Goal: Task Accomplishment & Management: Manage account settings

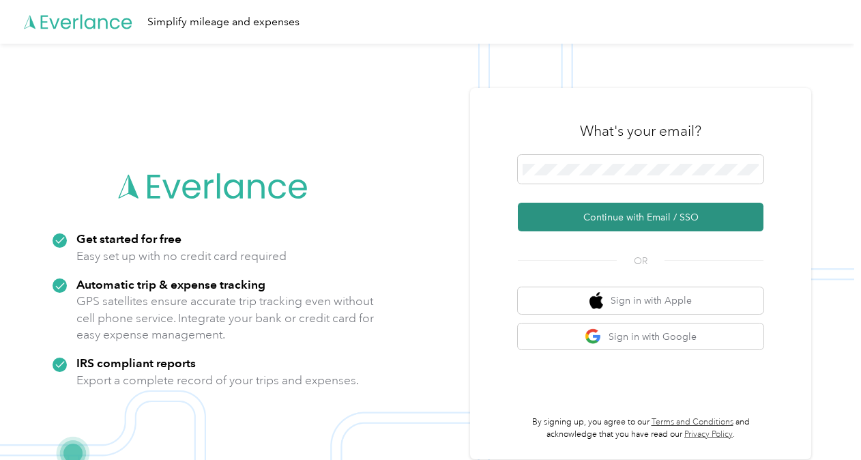
click at [608, 217] on button "Continue with Email / SSO" at bounding box center [641, 217] width 246 height 29
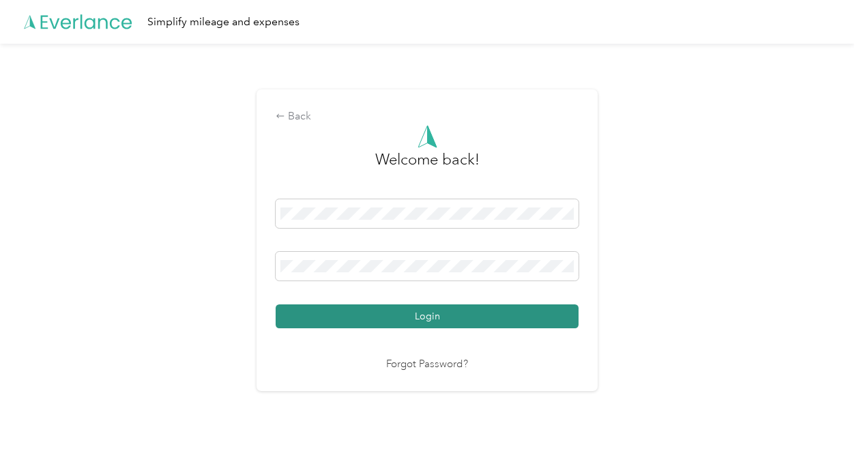
click at [452, 319] on button "Login" at bounding box center [427, 316] width 303 height 24
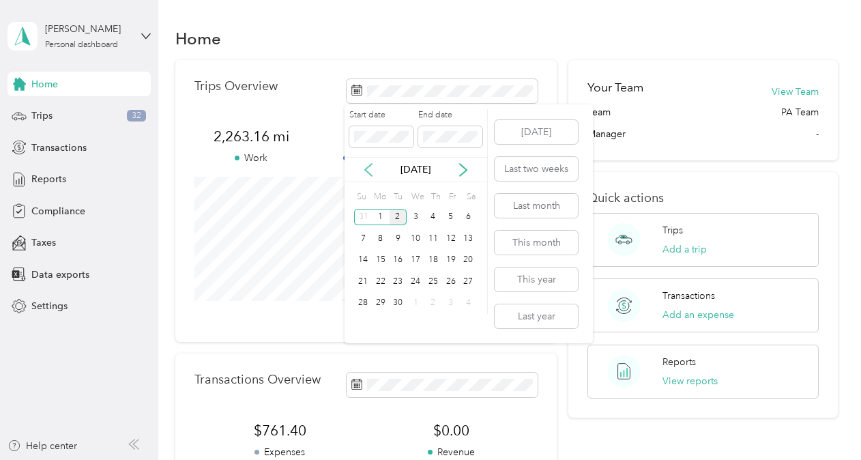
click at [363, 168] on icon at bounding box center [369, 170] width 14 height 14
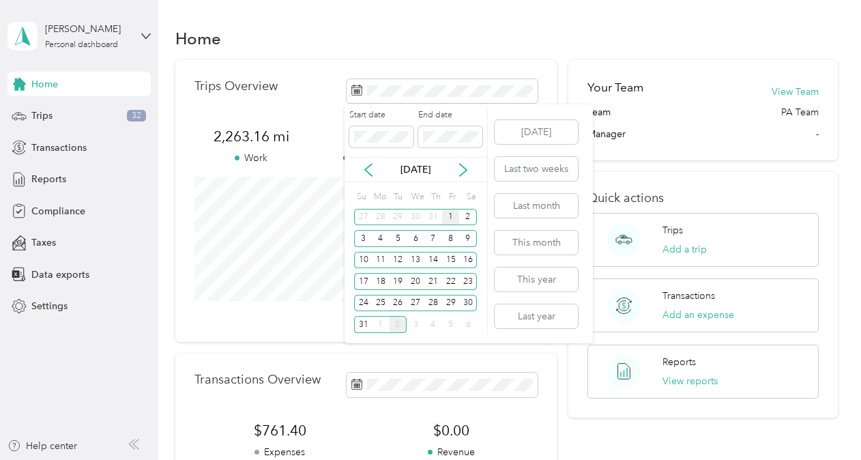
click at [453, 214] on div "1" at bounding box center [451, 217] width 18 height 17
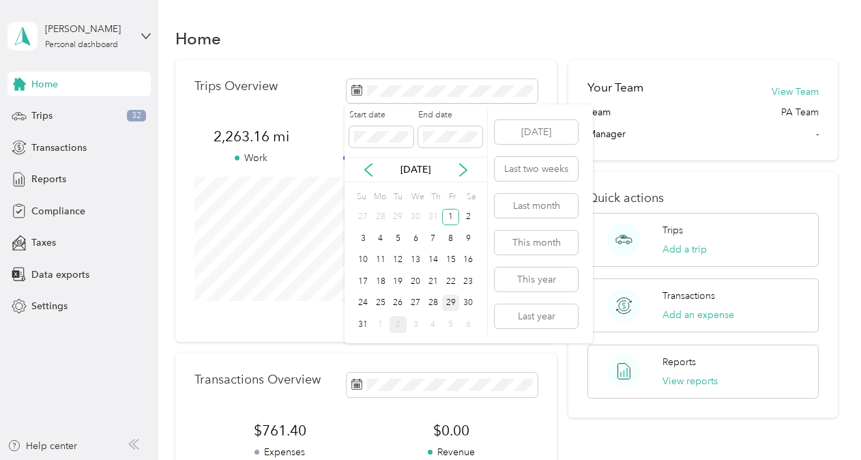
click at [450, 298] on div "29" at bounding box center [451, 303] width 18 height 17
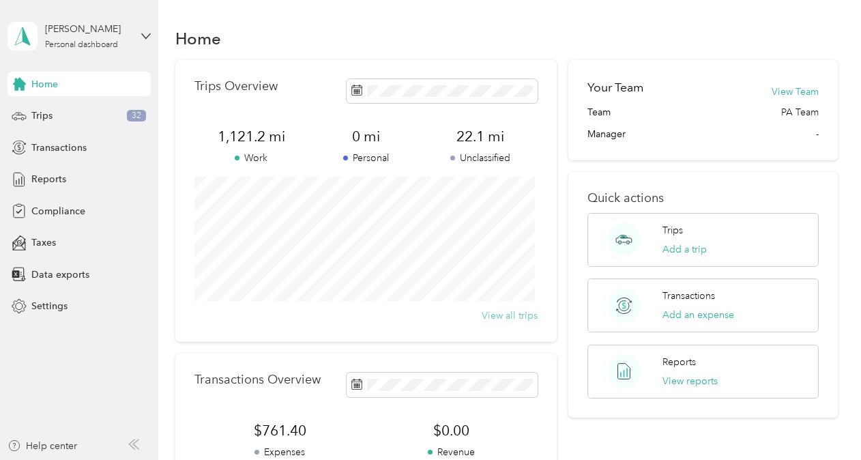
click at [513, 315] on button "View all trips" at bounding box center [510, 316] width 56 height 14
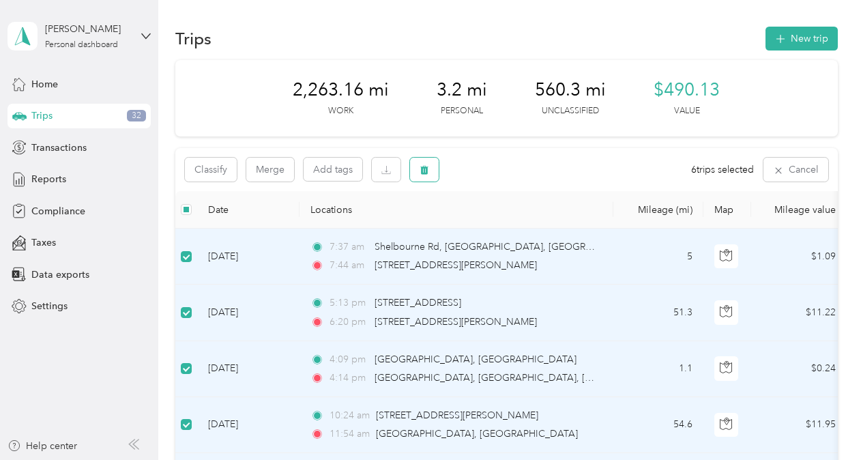
click at [421, 171] on icon "button" at bounding box center [425, 170] width 10 height 10
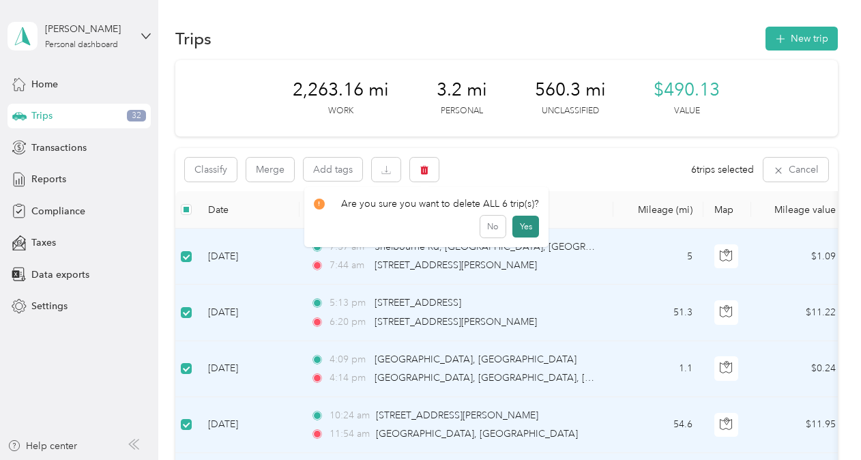
click at [523, 227] on button "Yes" at bounding box center [526, 227] width 27 height 22
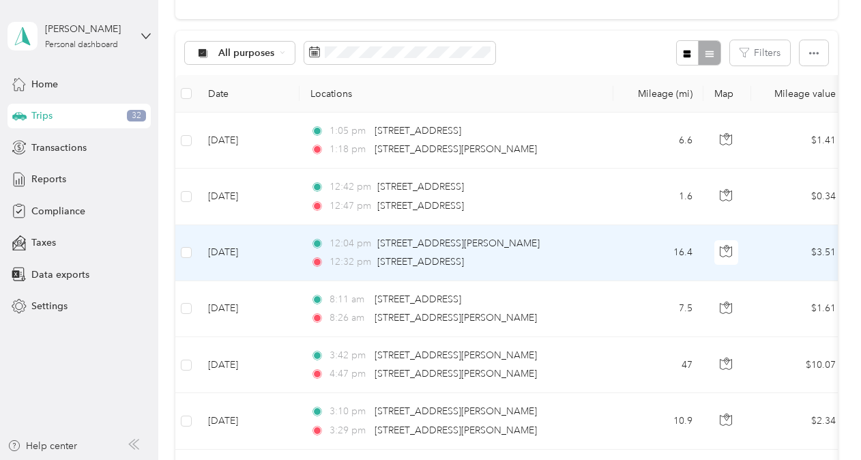
scroll to position [68, 0]
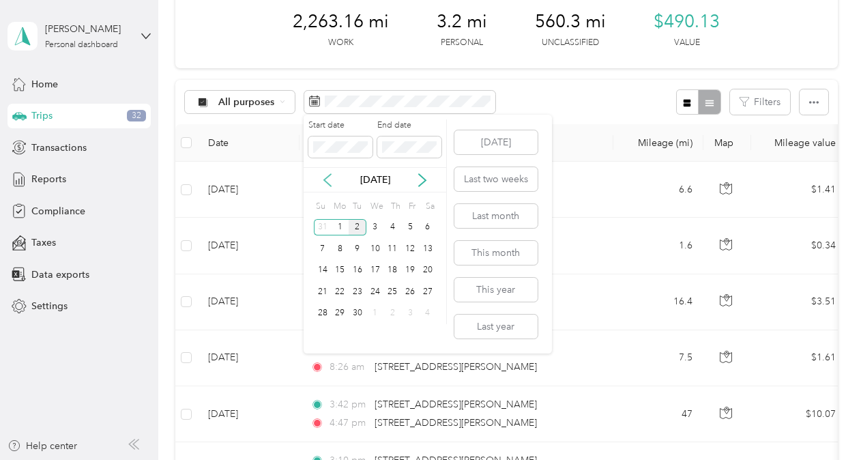
click at [324, 177] on icon at bounding box center [328, 180] width 14 height 14
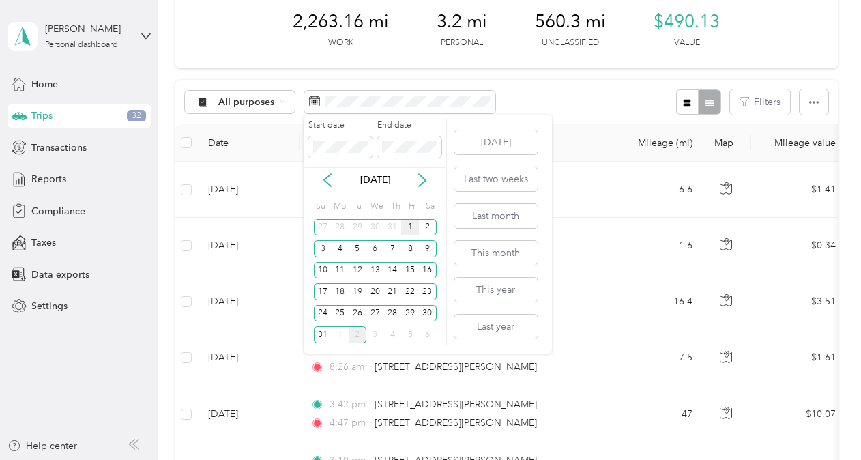
click at [410, 223] on div "1" at bounding box center [410, 227] width 18 height 17
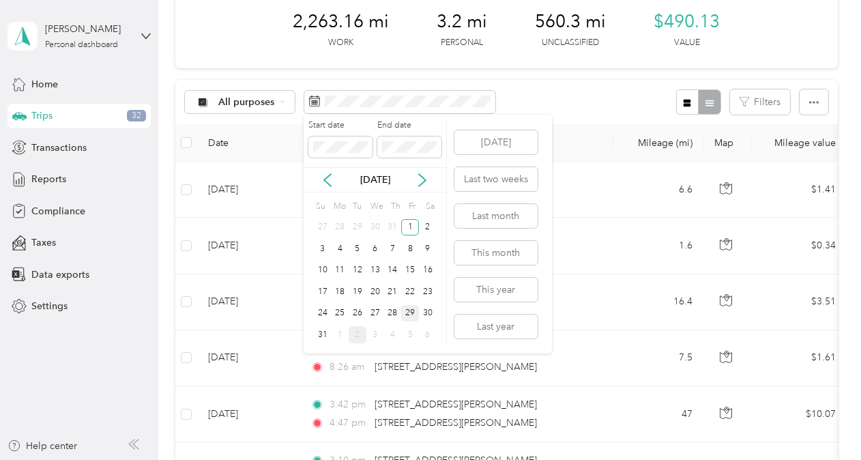
click at [412, 312] on div "29" at bounding box center [410, 313] width 18 height 17
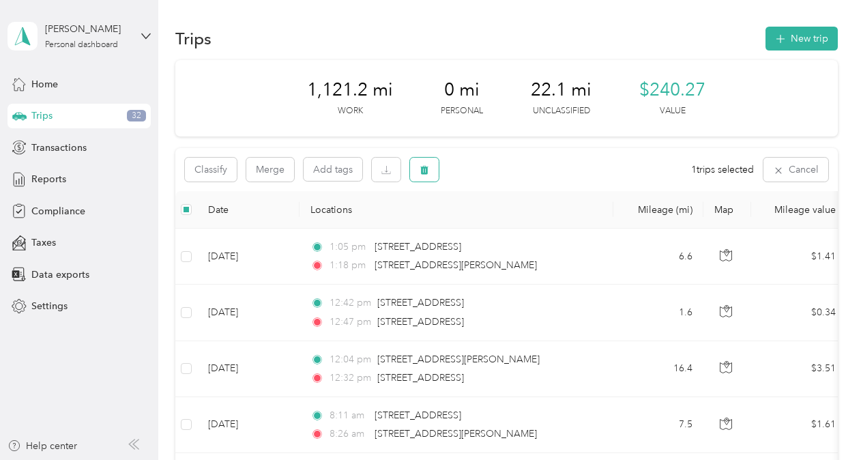
click at [425, 167] on icon "button" at bounding box center [425, 170] width 10 height 10
click at [520, 227] on button "Yes" at bounding box center [526, 227] width 27 height 22
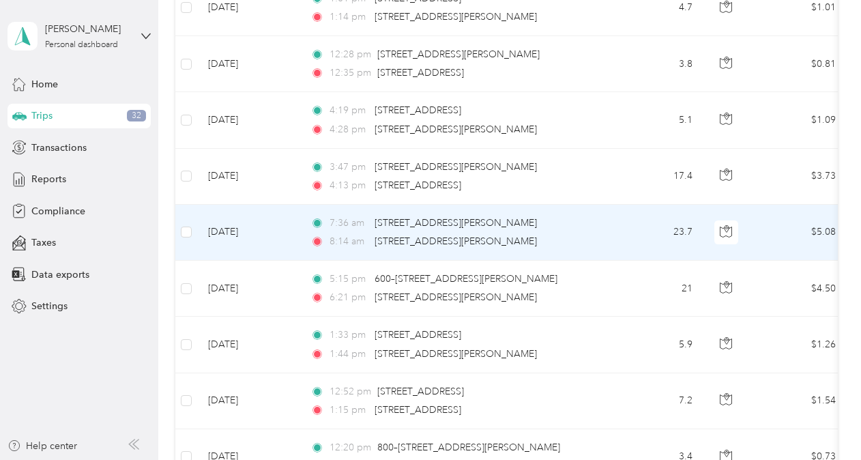
scroll to position [1229, 0]
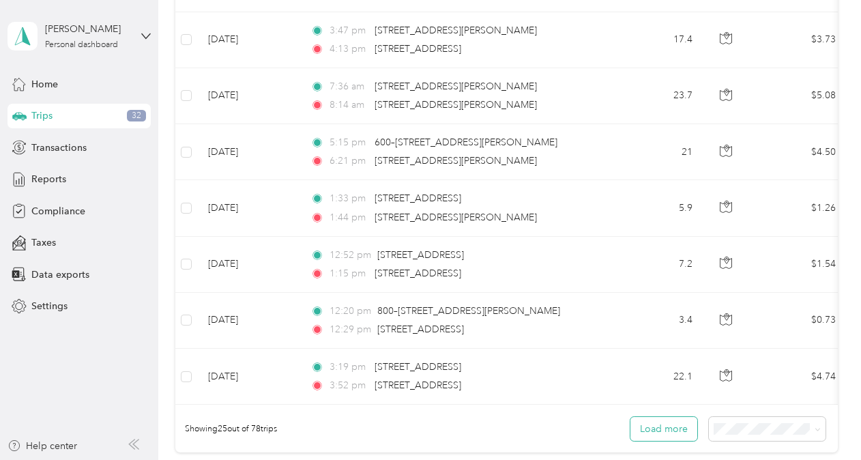
click at [668, 432] on button "Load more" at bounding box center [664, 429] width 67 height 24
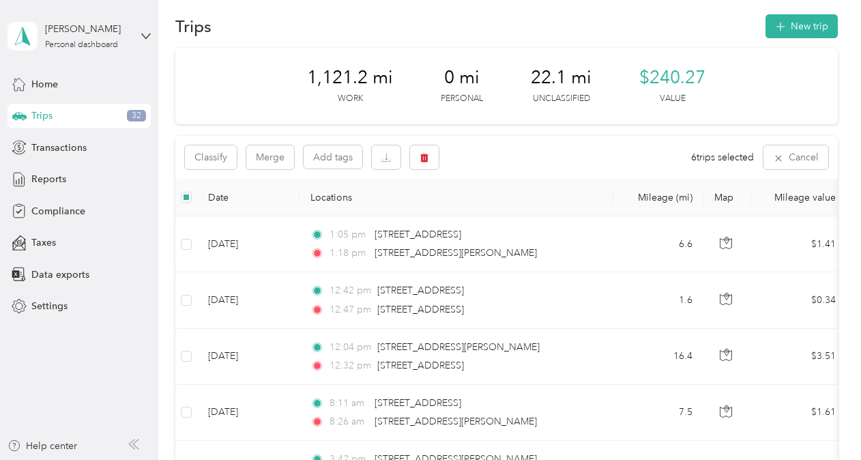
scroll to position [0, 0]
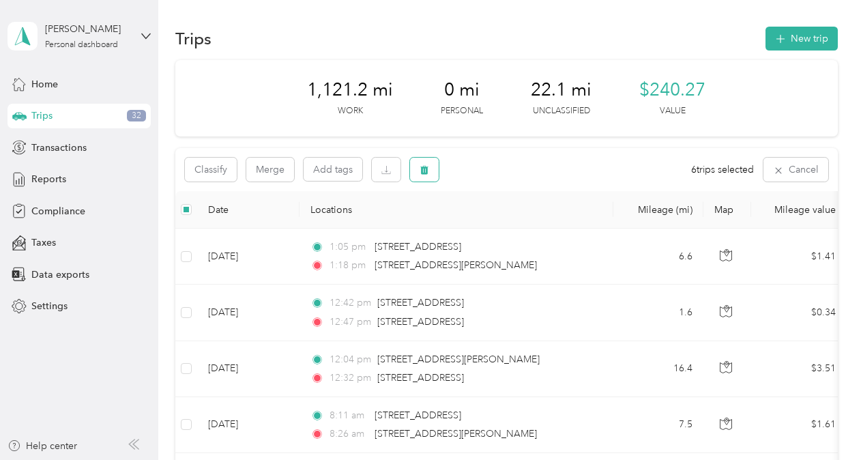
click at [414, 168] on button "button" at bounding box center [424, 170] width 29 height 24
click at [523, 226] on button "Yes" at bounding box center [526, 227] width 27 height 22
click at [425, 166] on icon "button" at bounding box center [425, 170] width 10 height 10
click at [522, 222] on button "Yes" at bounding box center [526, 227] width 27 height 22
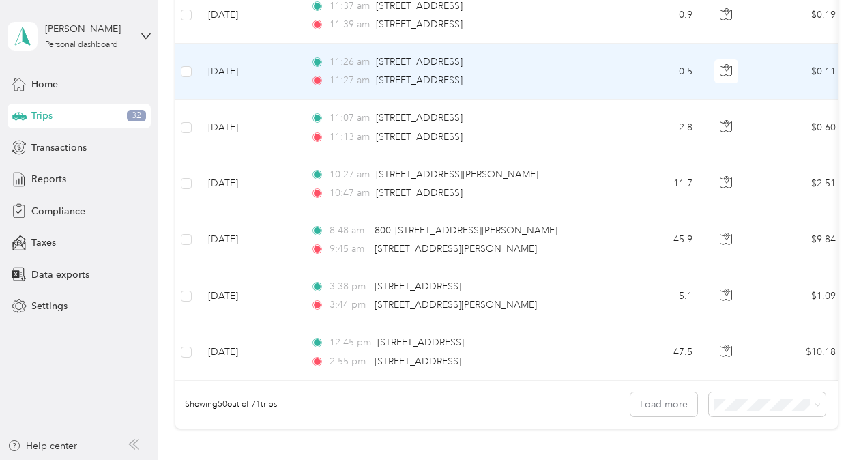
scroll to position [2662, 0]
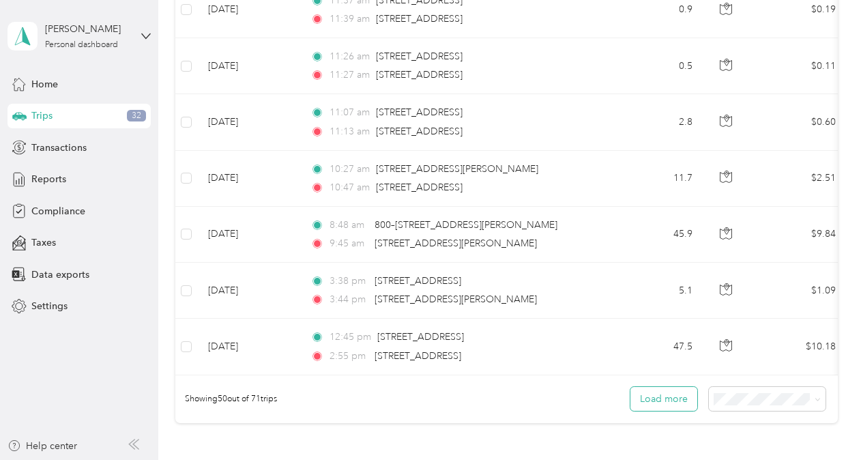
click at [651, 401] on button "Load more" at bounding box center [664, 399] width 67 height 24
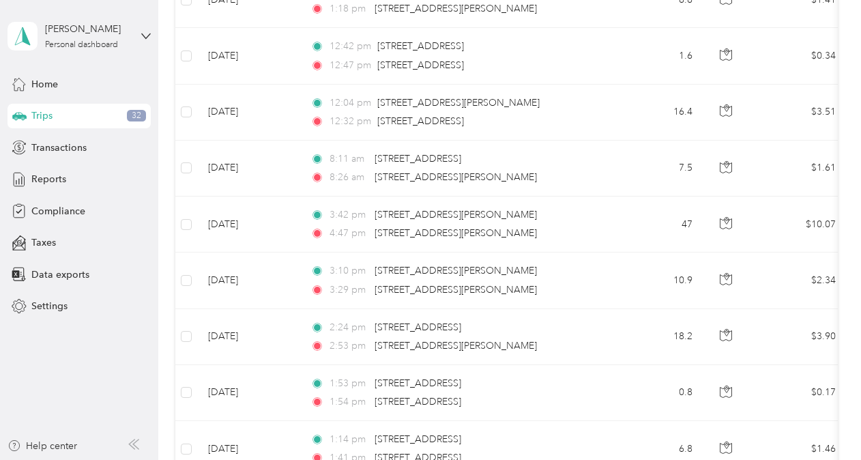
scroll to position [0, 0]
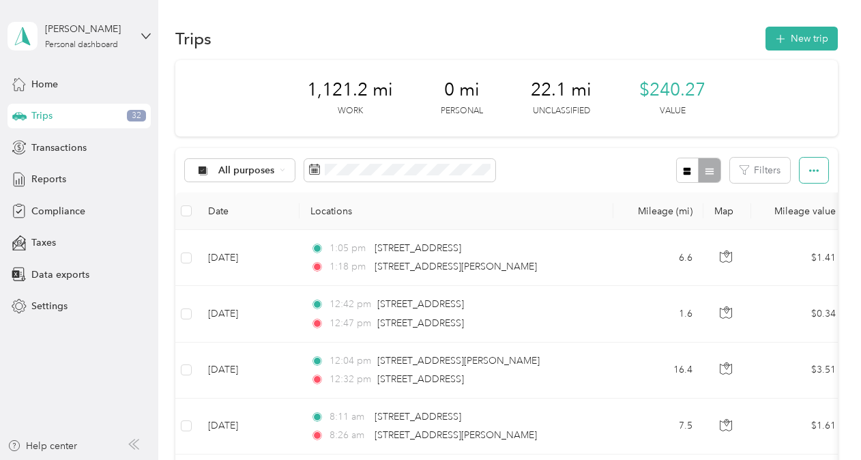
click at [814, 168] on icon "button" at bounding box center [815, 171] width 10 height 10
click at [803, 213] on div "Export" at bounding box center [796, 219] width 38 height 14
click at [795, 197] on span "Select all" at bounding box center [796, 196] width 38 height 12
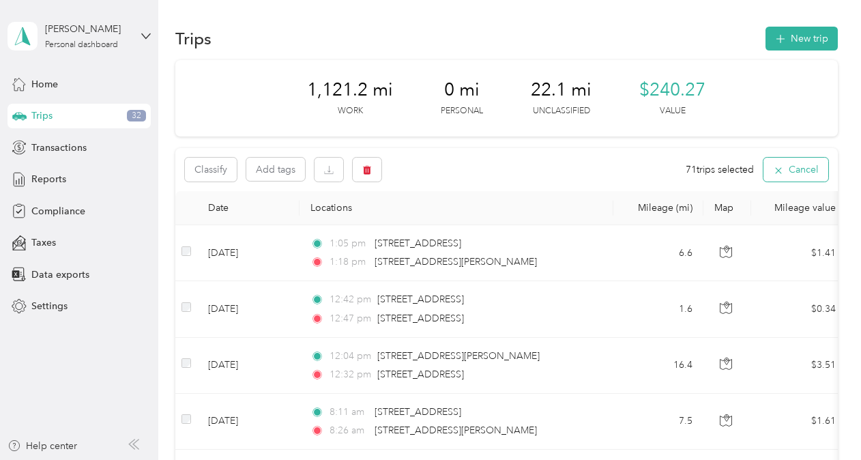
click at [795, 171] on button "Cancel" at bounding box center [796, 170] width 65 height 24
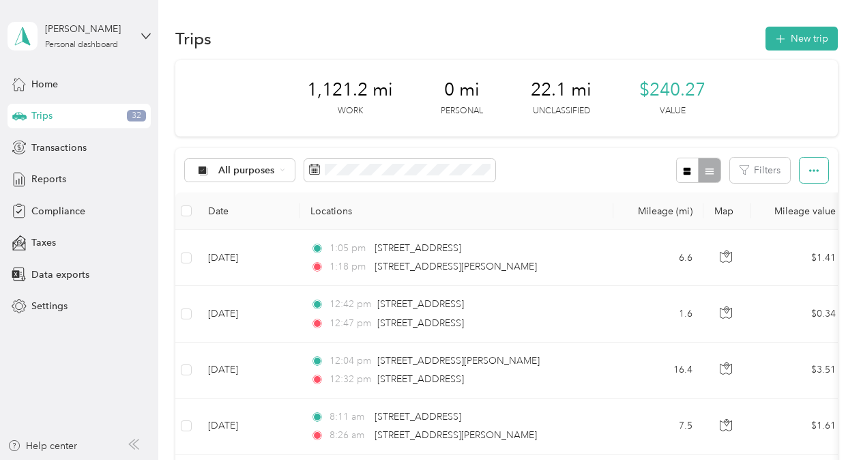
click at [810, 169] on icon "button" at bounding box center [815, 170] width 10 height 3
click at [799, 216] on span "Export" at bounding box center [791, 220] width 29 height 12
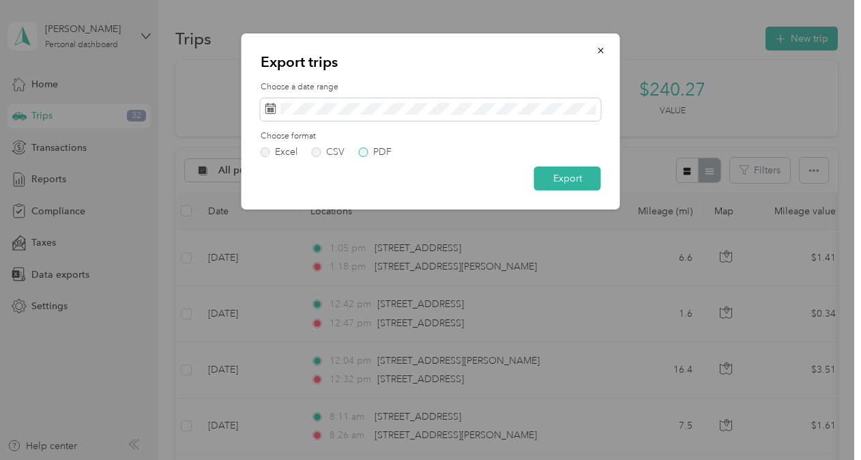
click at [362, 152] on label "PDF" at bounding box center [375, 152] width 33 height 10
click at [571, 176] on button "Export" at bounding box center [568, 179] width 67 height 24
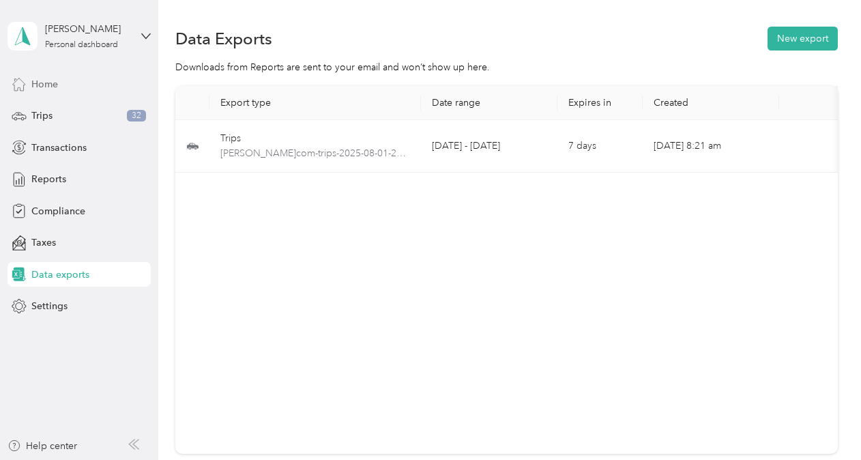
click at [51, 89] on span "Home" at bounding box center [44, 84] width 27 height 14
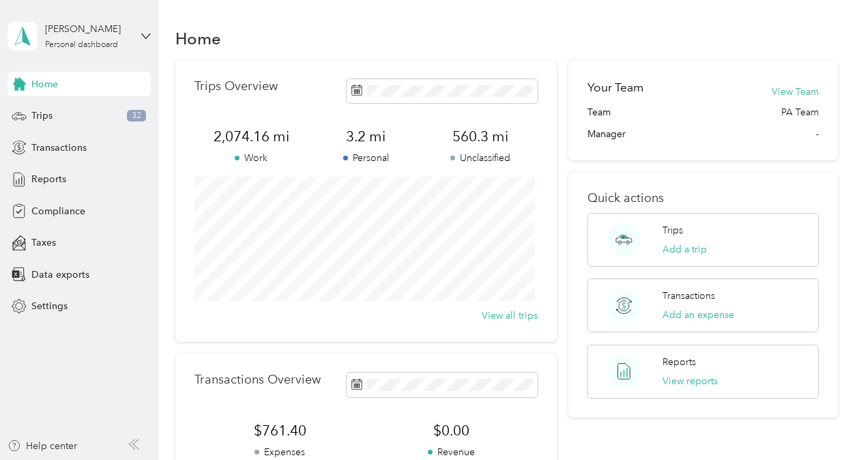
scroll to position [137, 0]
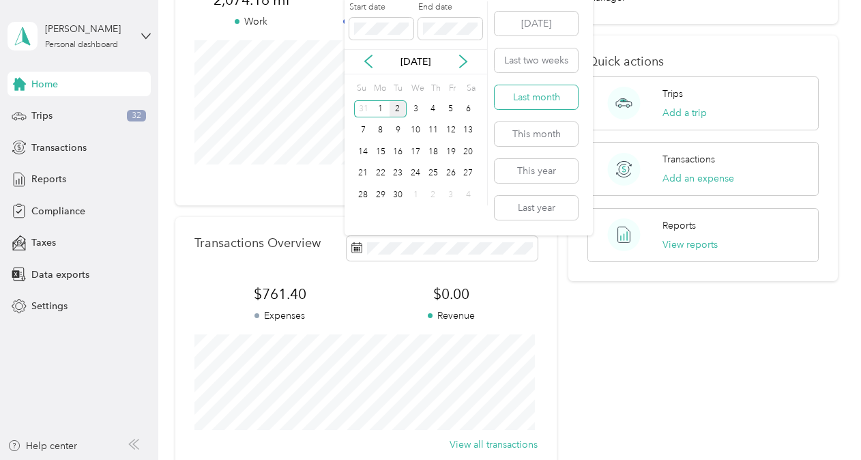
click at [534, 96] on button "Last month" at bounding box center [536, 97] width 83 height 24
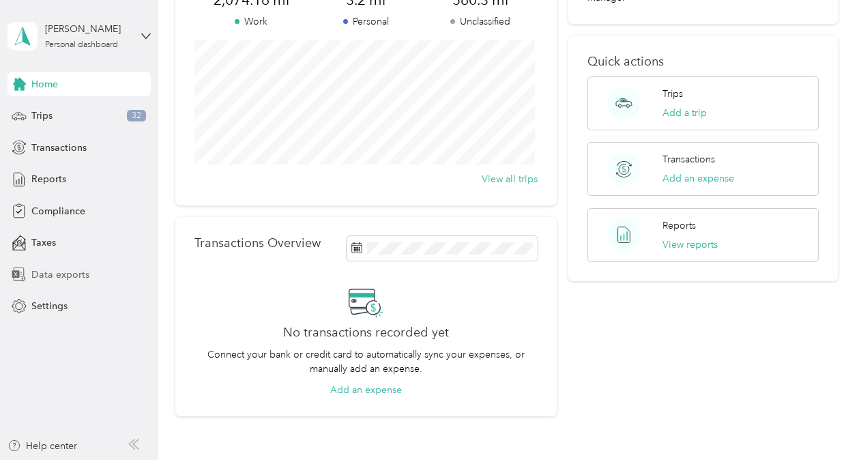
click at [58, 274] on span "Data exports" at bounding box center [60, 275] width 58 height 14
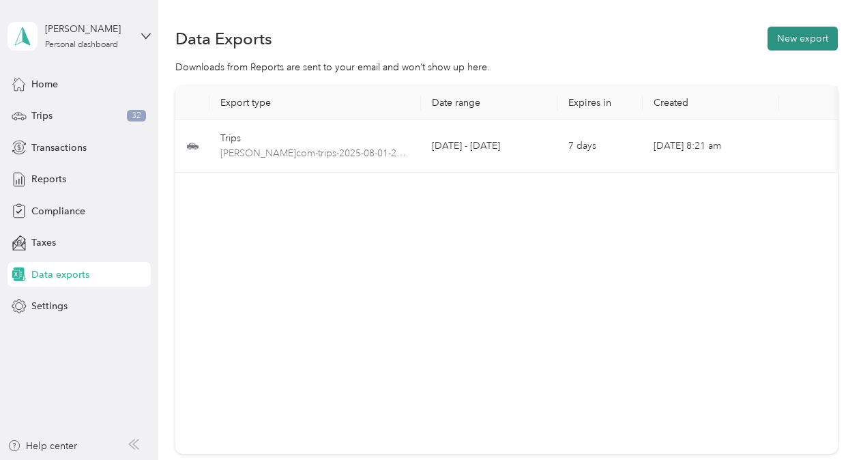
click at [816, 31] on button "New export" at bounding box center [803, 39] width 70 height 24
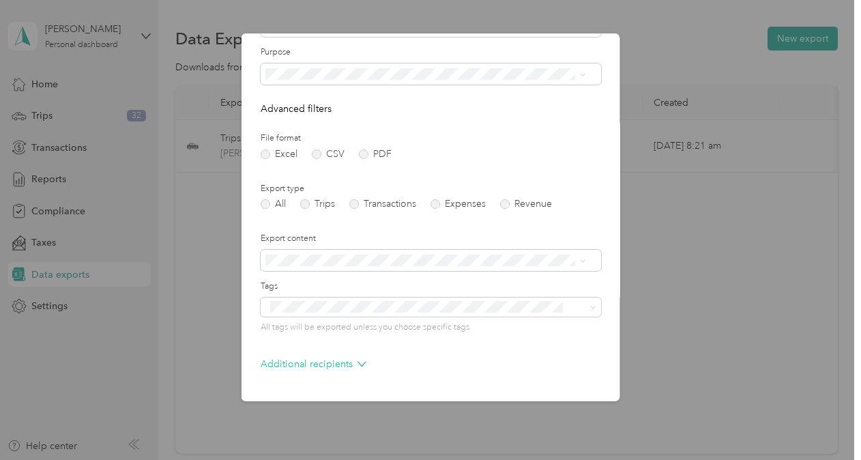
scroll to position [128, 0]
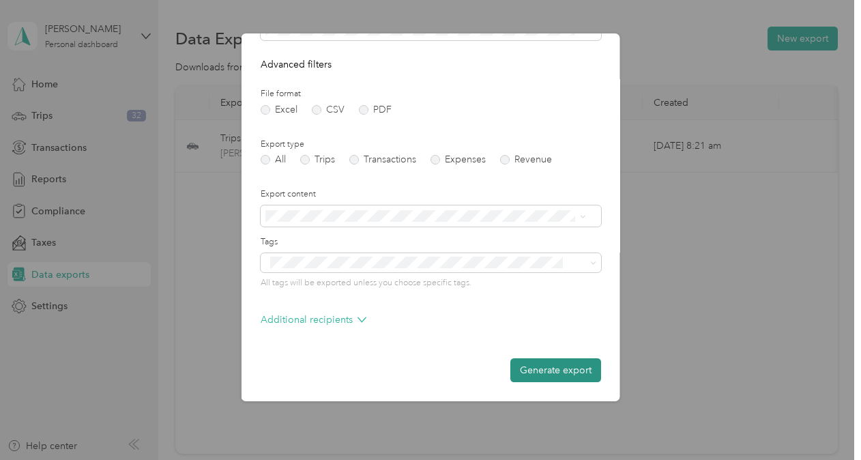
click at [553, 367] on button "Generate export" at bounding box center [556, 370] width 91 height 24
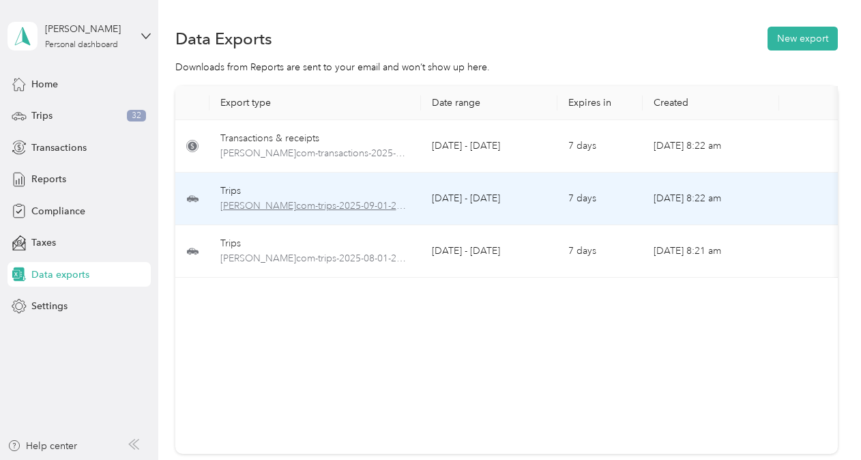
click at [375, 206] on span "[PERSON_NAME]com-trips-2025-09-01-2025-09-02.xlsx" at bounding box center [315, 206] width 190 height 15
click at [233, 193] on div "Trips" at bounding box center [315, 191] width 190 height 15
click at [233, 194] on div "Trips" at bounding box center [315, 191] width 190 height 15
drag, startPoint x: 233, startPoint y: 194, endPoint x: 315, endPoint y: 214, distance: 84.4
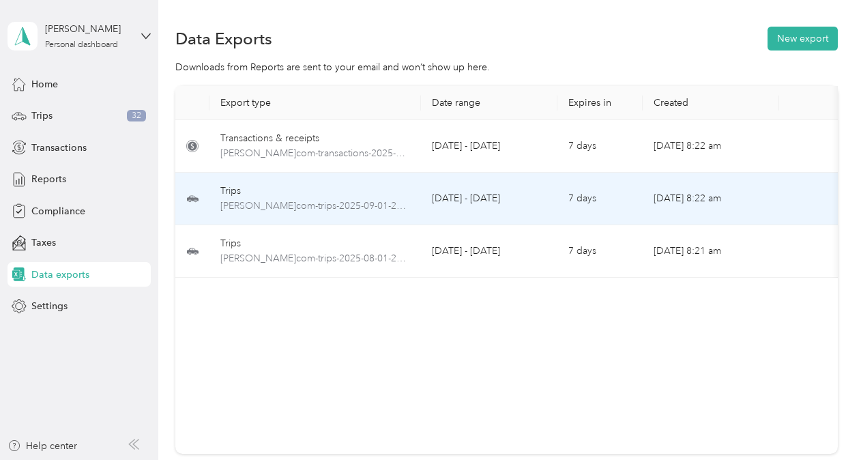
click at [315, 214] on td "Trips jessica_wilkinson-ryder.com-trips-2025-09-01-2025-09-02.xlsx" at bounding box center [316, 199] width 212 height 53
click at [681, 203] on td "[DATE] 8:22 am" at bounding box center [711, 199] width 137 height 53
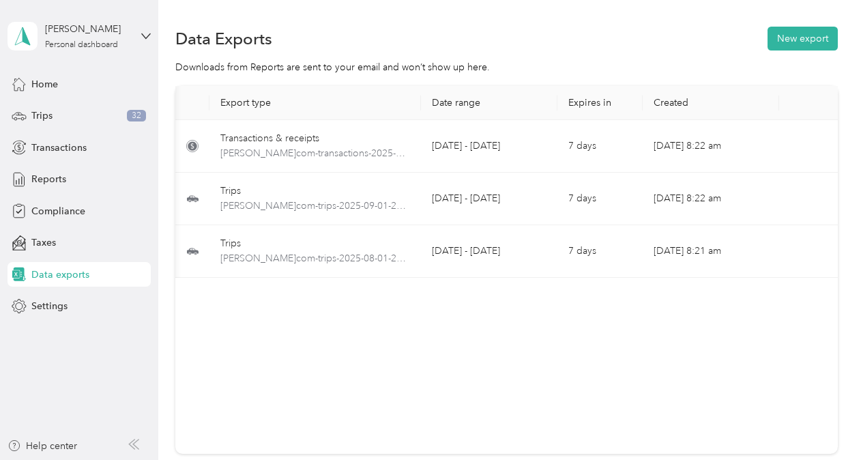
scroll to position [0, 82]
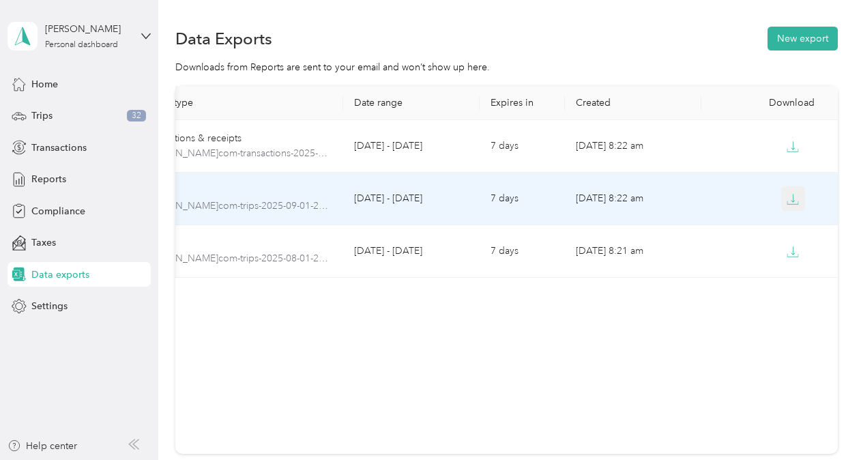
click at [796, 202] on button "button" at bounding box center [794, 198] width 25 height 25
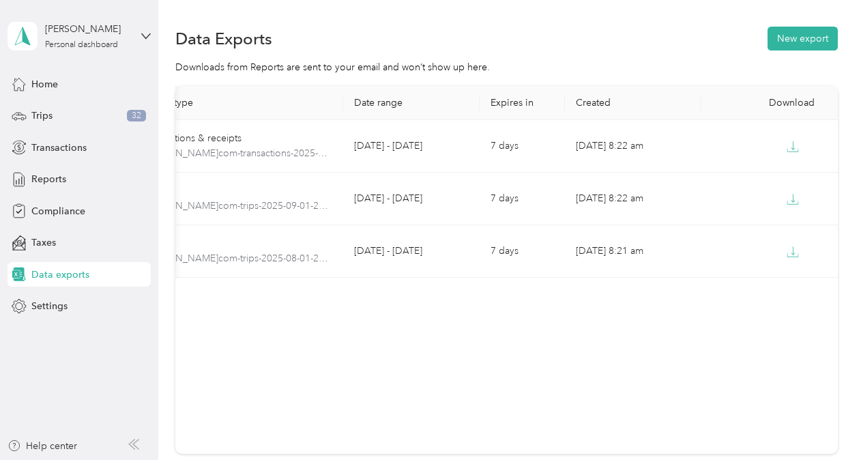
click at [390, 26] on div "Data Exports New export" at bounding box center [506, 38] width 663 height 29
click at [44, 179] on span "Reports" at bounding box center [48, 179] width 35 height 14
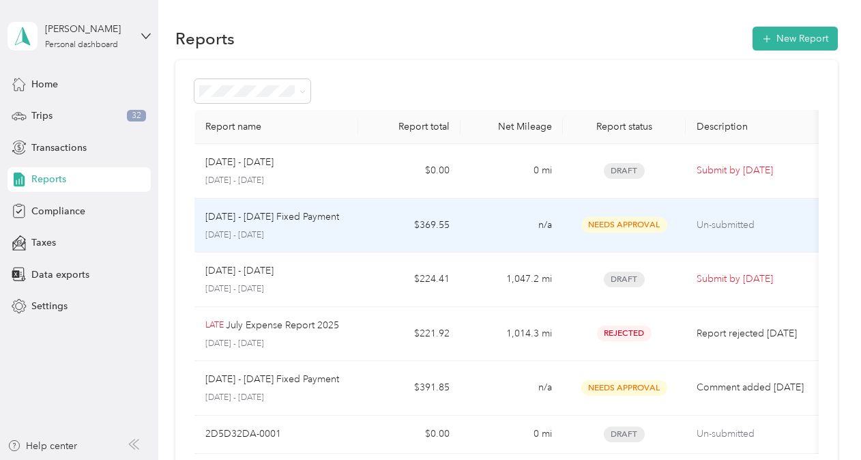
click at [274, 220] on p "[DATE] - [DATE] Fixed Payment" at bounding box center [272, 217] width 134 height 15
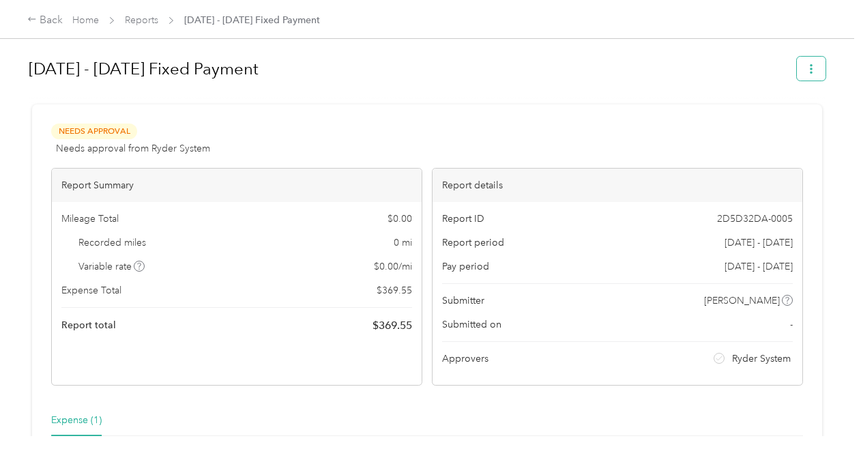
click at [800, 74] on button "button" at bounding box center [811, 69] width 29 height 24
click at [588, 117] on div "Needs Approval Needs approval from Ryder System View activity & comments Report…" at bounding box center [427, 334] width 790 height 461
click at [148, 17] on link "Reports" at bounding box center [141, 20] width 33 height 12
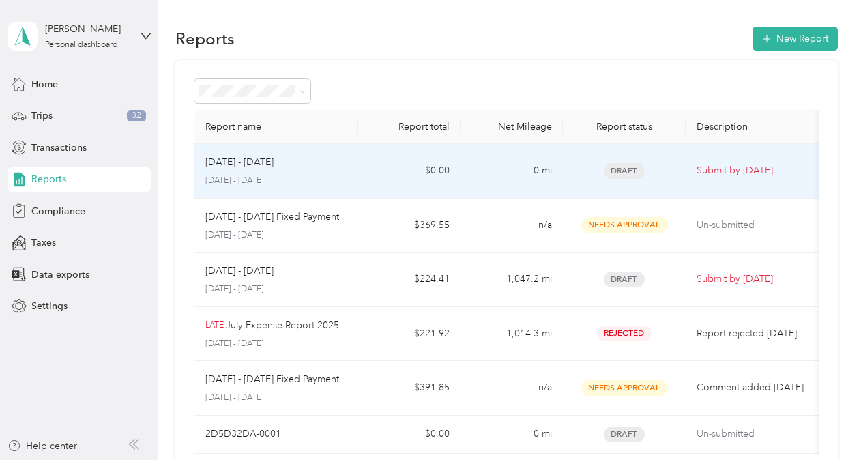
click at [257, 167] on p "[DATE] - [DATE]" at bounding box center [239, 162] width 68 height 15
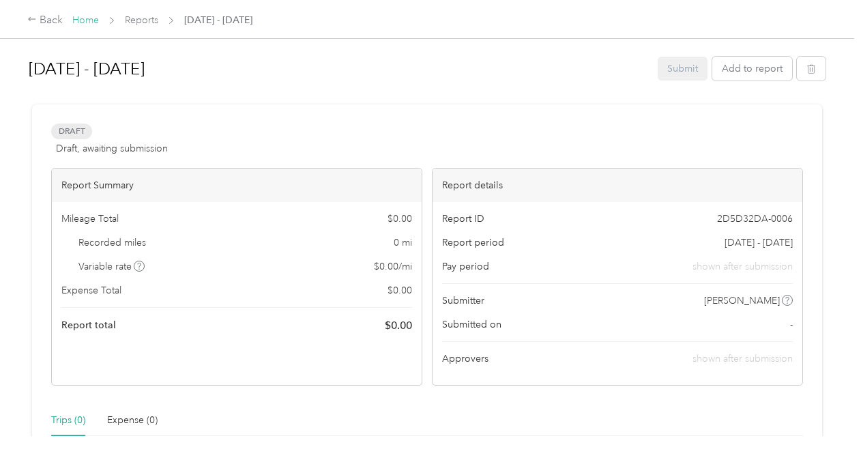
click at [93, 15] on link "Home" at bounding box center [85, 20] width 27 height 12
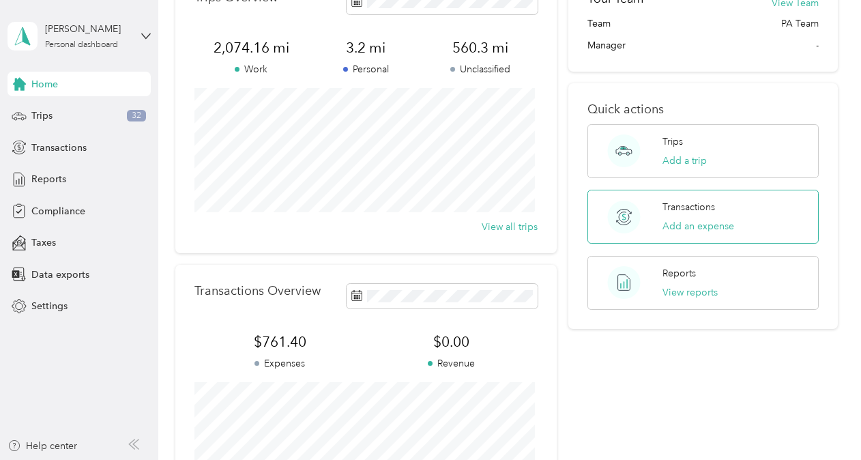
scroll to position [68, 0]
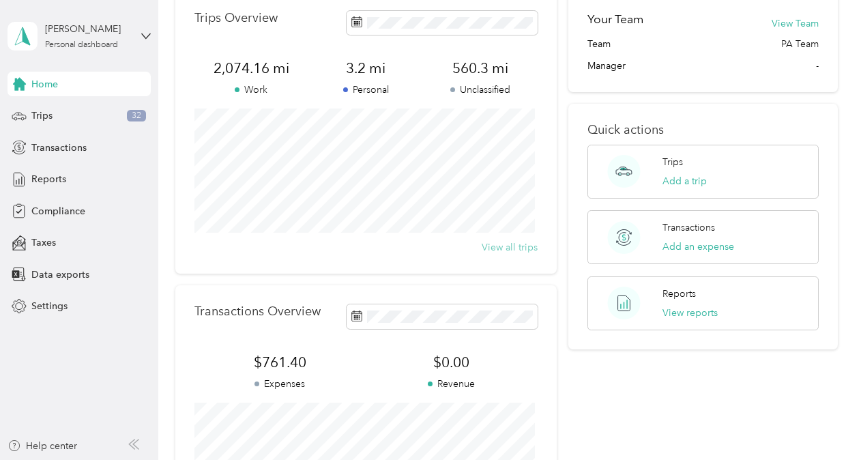
click at [505, 246] on button "View all trips" at bounding box center [510, 247] width 56 height 14
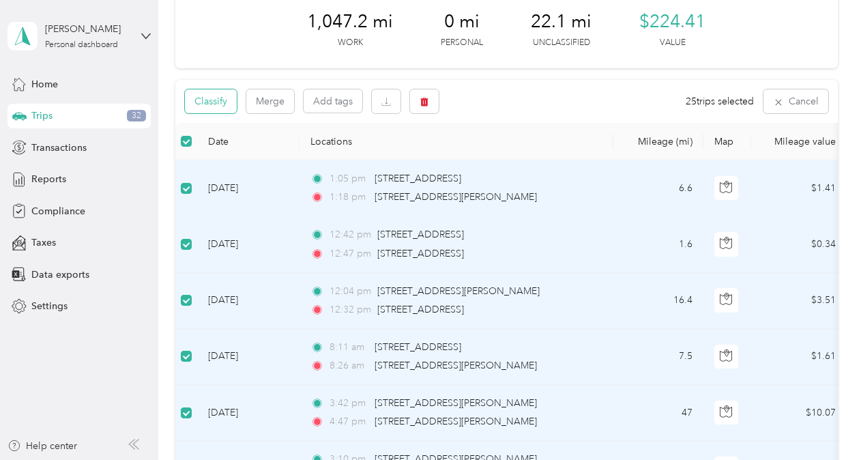
click at [213, 106] on button "Classify" at bounding box center [211, 101] width 52 height 24
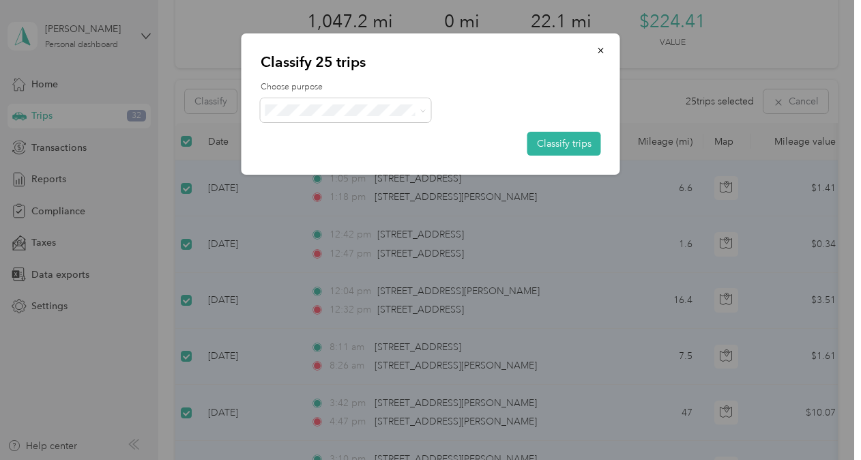
click at [352, 134] on span "Ryder" at bounding box center [357, 133] width 127 height 14
click at [550, 142] on button "Classify trips" at bounding box center [565, 144] width 74 height 24
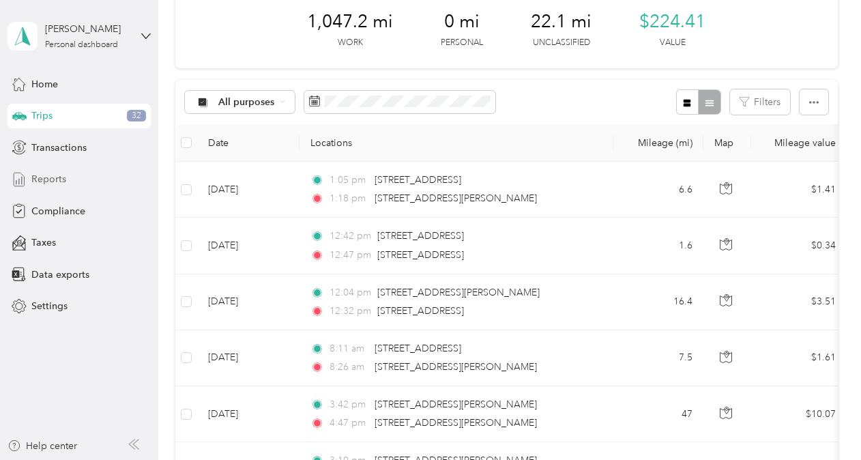
click at [64, 177] on span "Reports" at bounding box center [48, 179] width 35 height 14
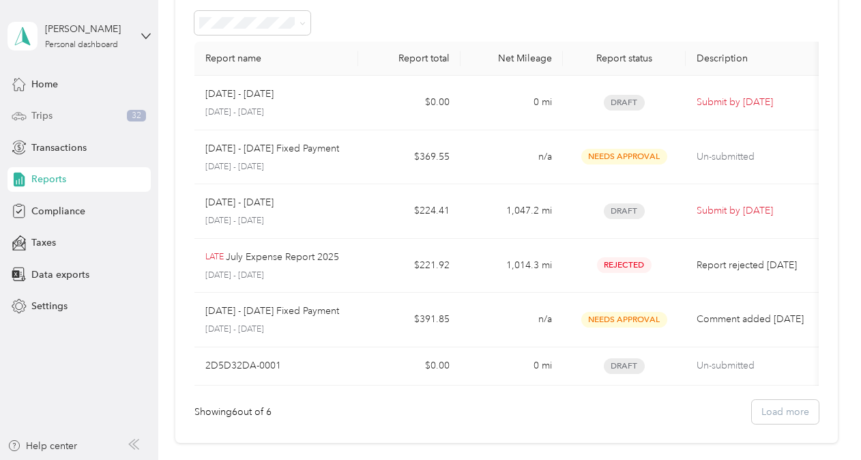
click at [53, 118] on div "Trips 32" at bounding box center [79, 116] width 143 height 25
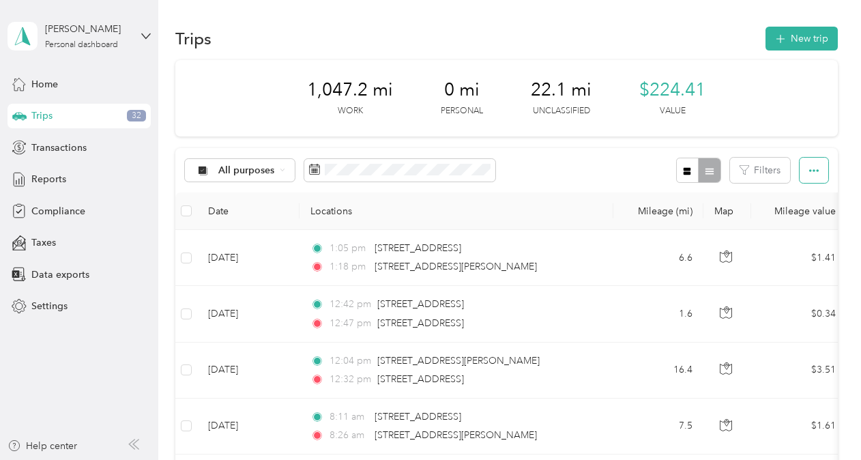
click at [814, 176] on button "button" at bounding box center [814, 170] width 29 height 25
click at [810, 200] on span "Select all" at bounding box center [796, 196] width 38 height 12
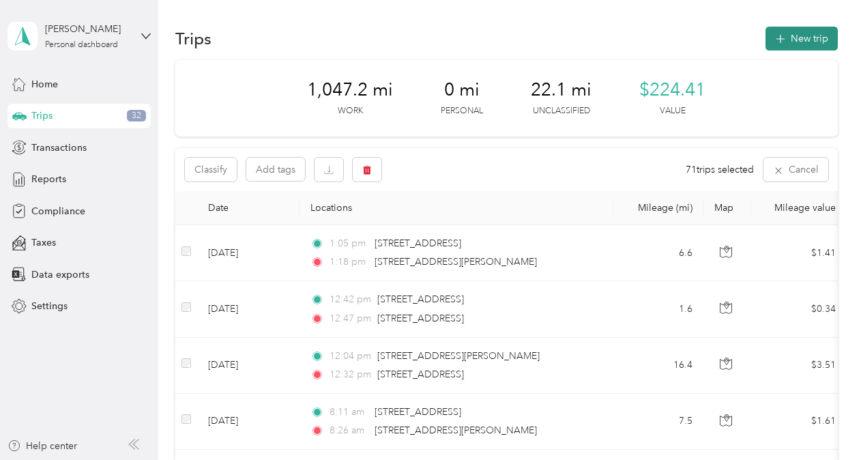
click at [797, 40] on button "New trip" at bounding box center [802, 39] width 72 height 24
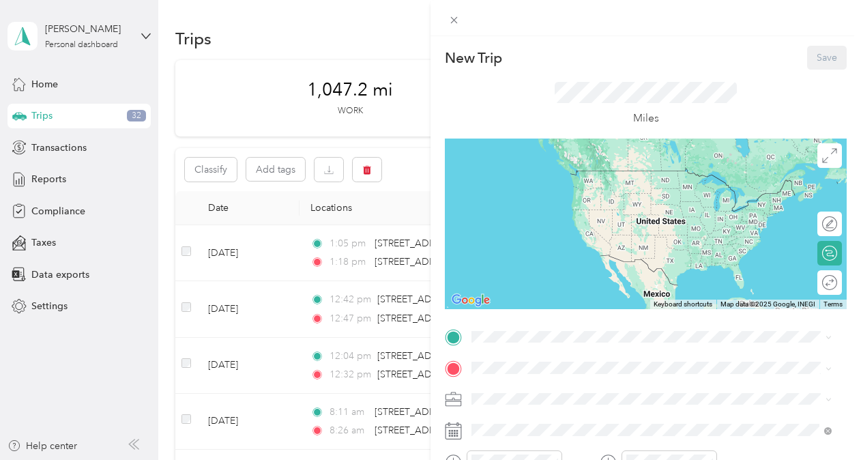
click at [380, 33] on div "New Trip Save This trip cannot be edited because it is either under review, app…" at bounding box center [430, 230] width 861 height 460
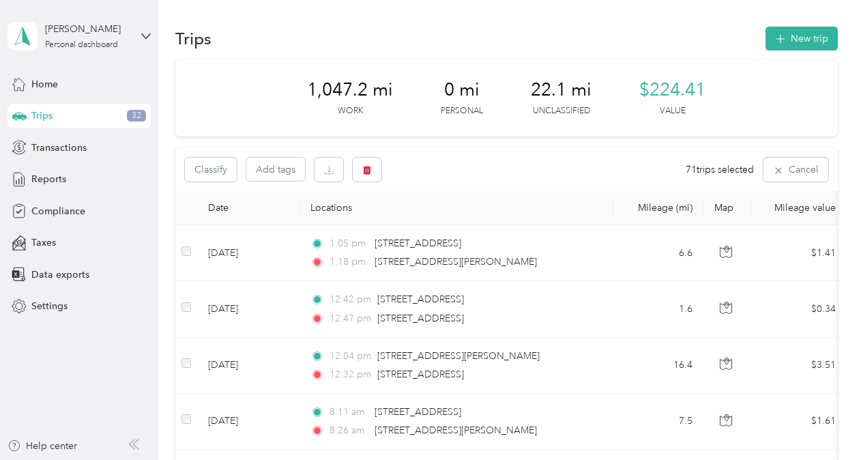
click at [66, 259] on div "Home Trips 32 Transactions Reports Compliance Taxes Data exports Settings" at bounding box center [79, 195] width 143 height 247
click at [76, 269] on span "Data exports" at bounding box center [60, 275] width 58 height 14
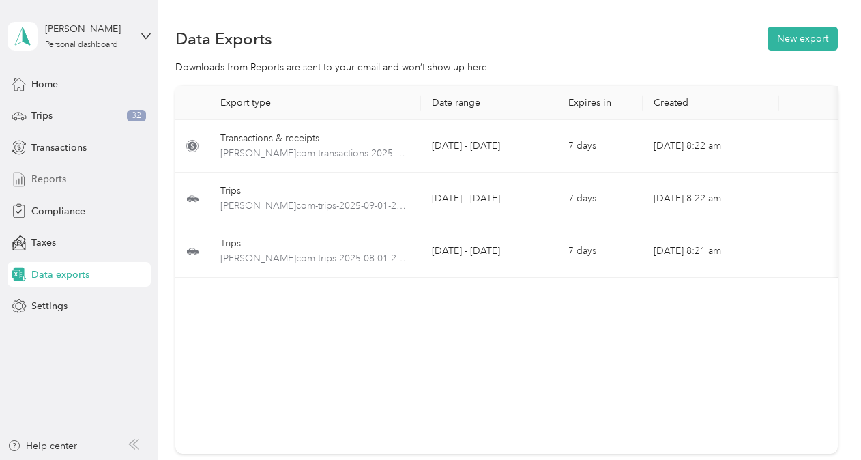
click at [43, 182] on span "Reports" at bounding box center [48, 179] width 35 height 14
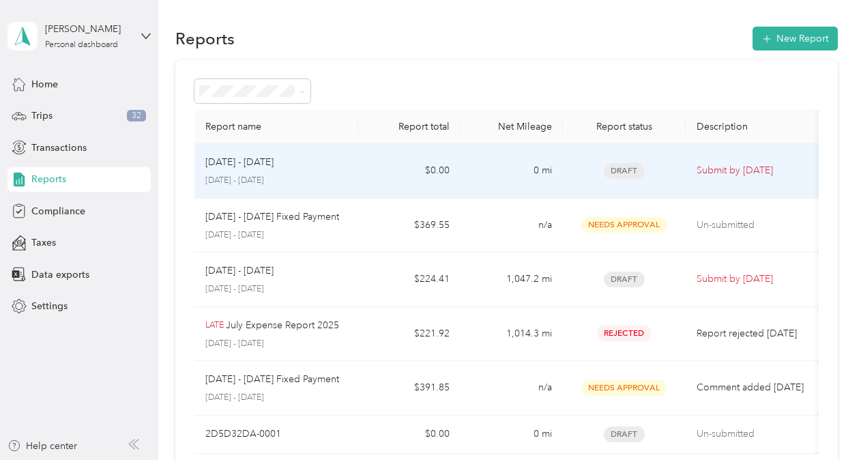
click at [670, 167] on div "Draft" at bounding box center [624, 171] width 101 height 16
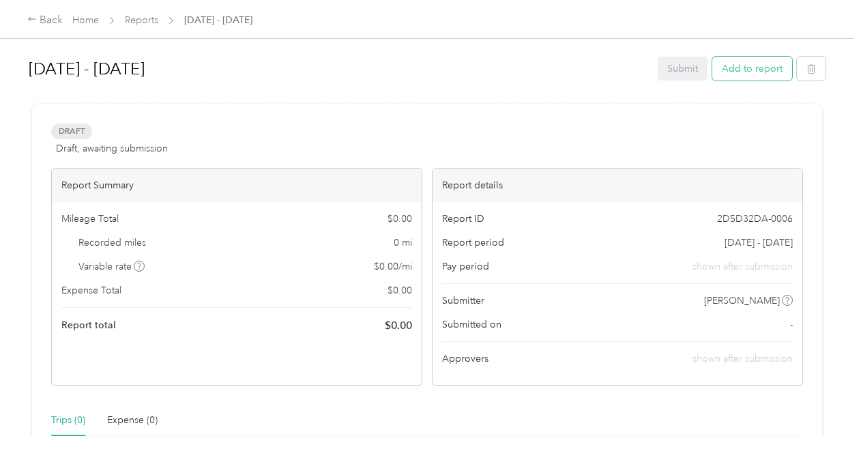
click at [751, 72] on button "Add to report" at bounding box center [753, 69] width 80 height 24
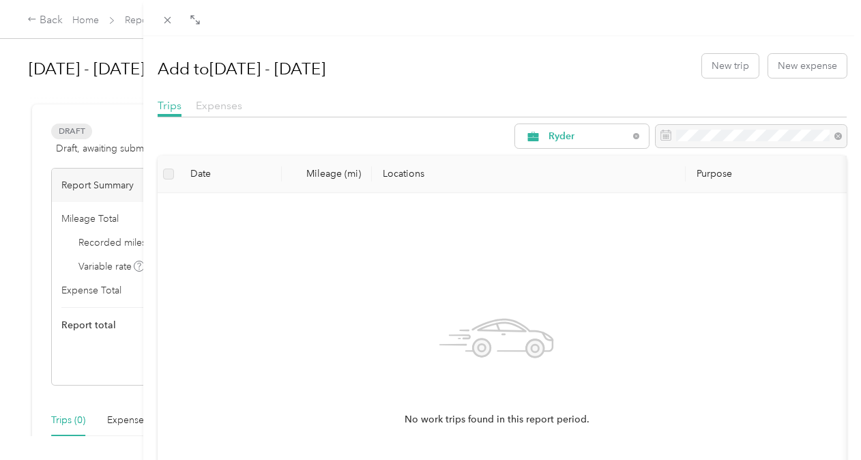
click at [238, 106] on span "Expenses" at bounding box center [219, 105] width 46 height 13
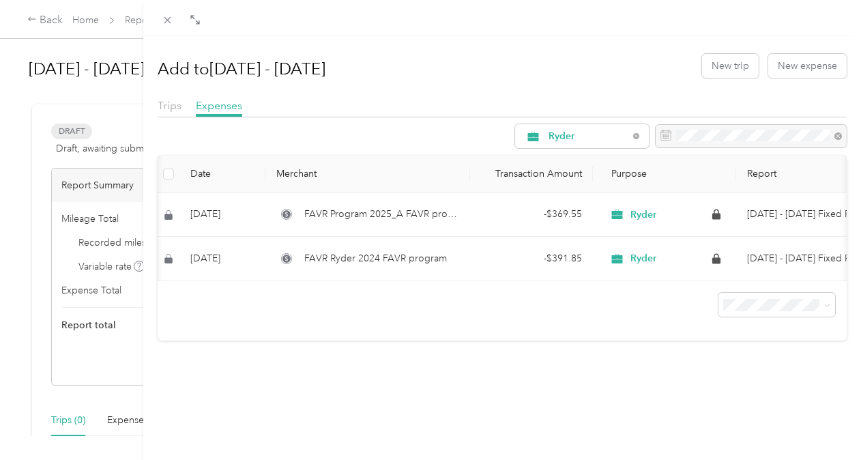
scroll to position [0, 36]
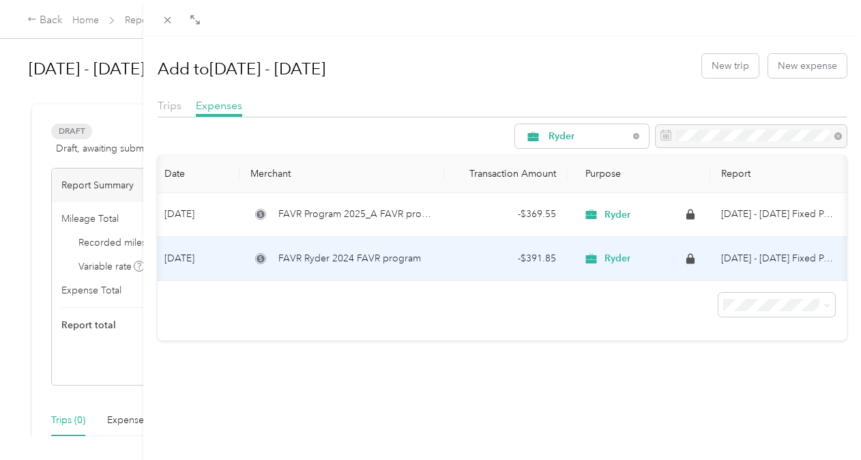
click at [377, 254] on span "FAVR Ryder 2024 FAVR program" at bounding box center [350, 258] width 143 height 15
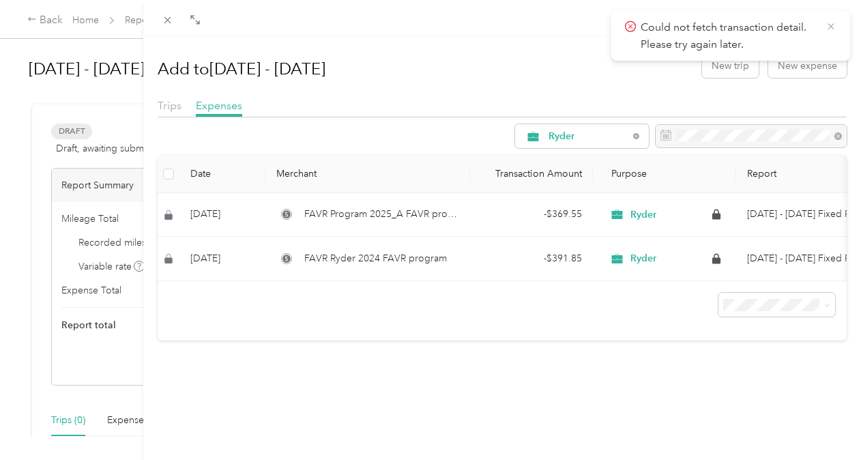
click at [834, 27] on icon at bounding box center [831, 26] width 11 height 12
click at [102, 241] on div "Add to Sep 1 - 30, 2025 New trip New expense Trips Expenses Ryder Date Merchant…" at bounding box center [430, 230] width 861 height 460
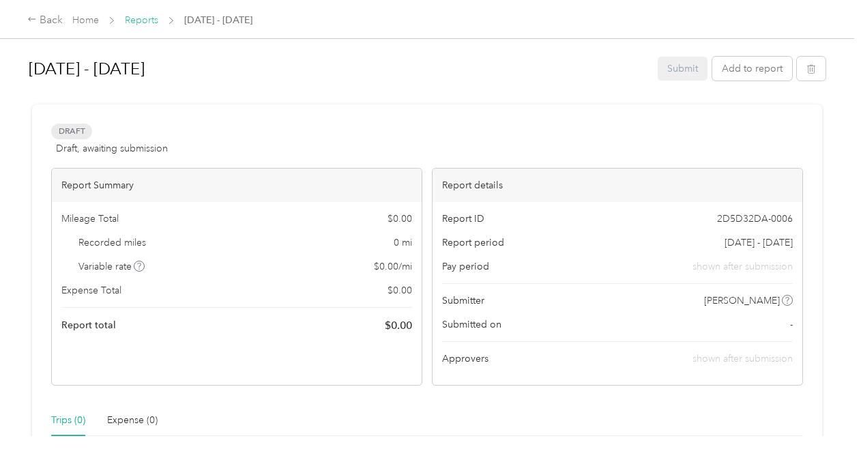
click at [153, 22] on link "Reports" at bounding box center [141, 20] width 33 height 12
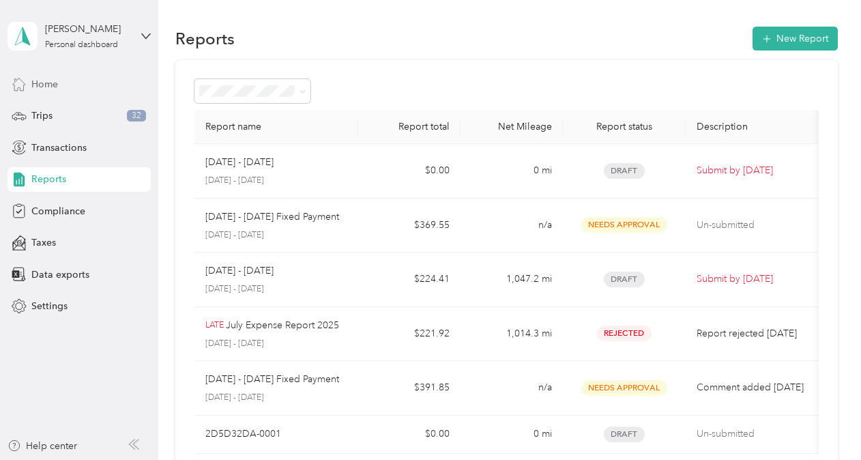
click at [55, 90] on span "Home" at bounding box center [44, 84] width 27 height 14
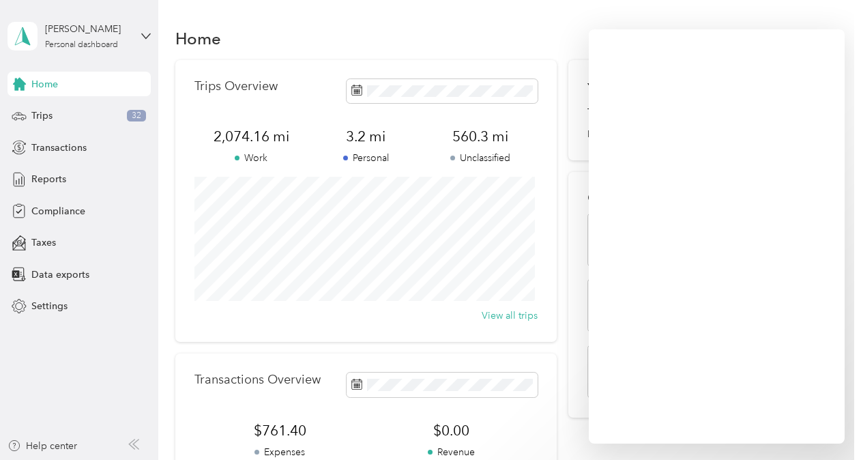
click at [594, 10] on div "Home Trips Overview 2,074.16 mi Work 3.2 mi Personal 560.3 mi Unclassified View…" at bounding box center [506, 340] width 696 height 681
click at [59, 304] on span "Settings" at bounding box center [49, 306] width 36 height 14
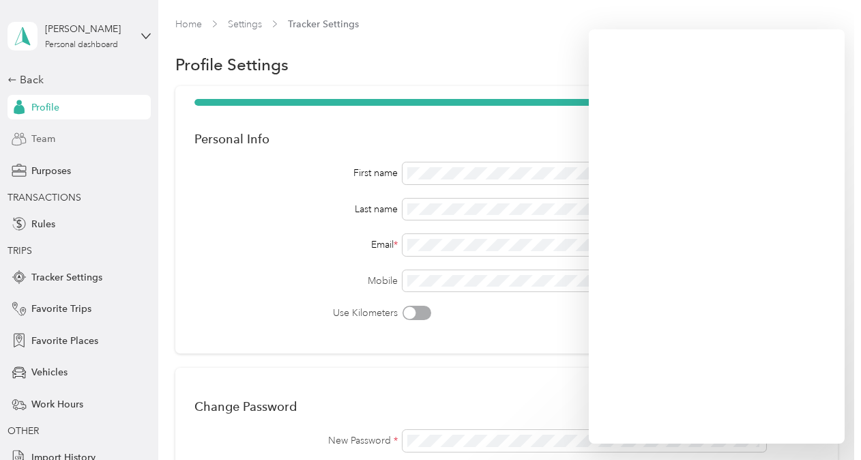
click at [48, 142] on span "Team" at bounding box center [43, 139] width 24 height 14
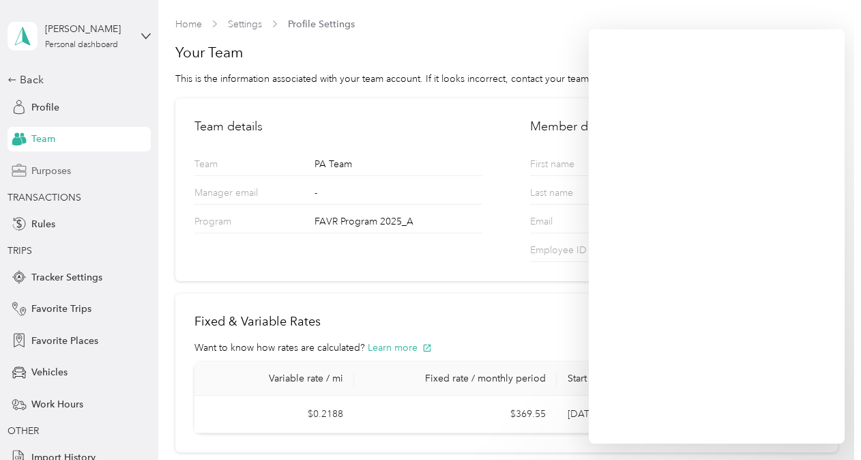
click at [49, 176] on span "Purposes" at bounding box center [51, 171] width 40 height 14
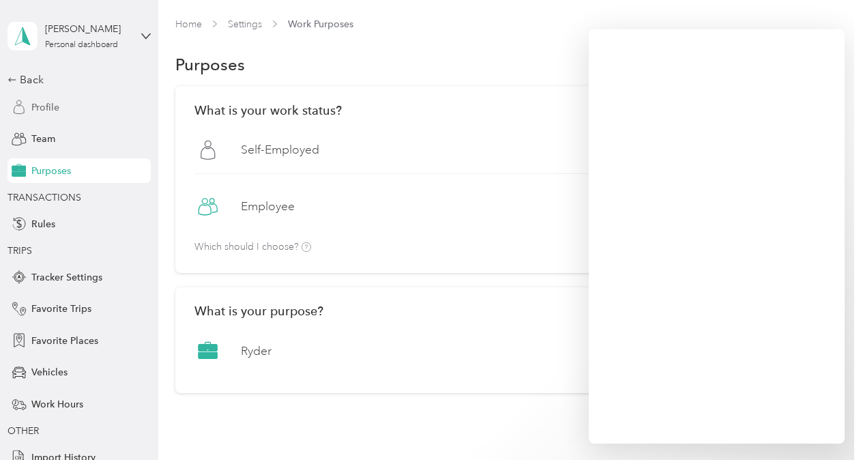
click at [42, 101] on span "Profile" at bounding box center [45, 107] width 28 height 14
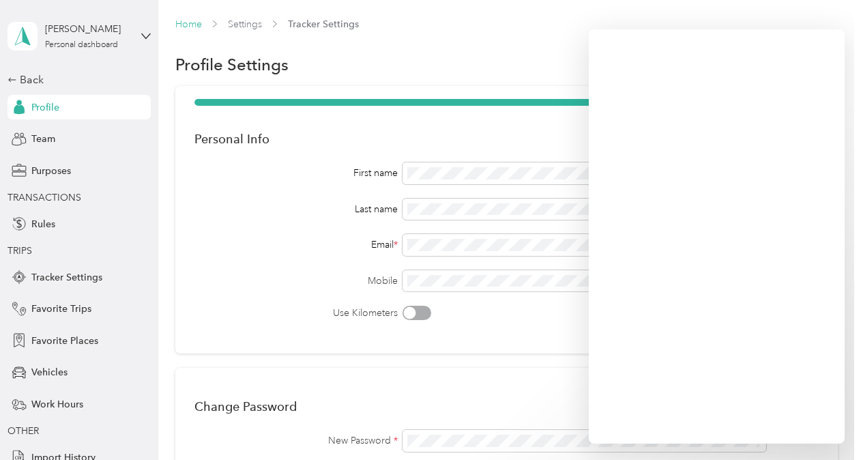
click at [188, 23] on link "Home" at bounding box center [188, 24] width 27 height 12
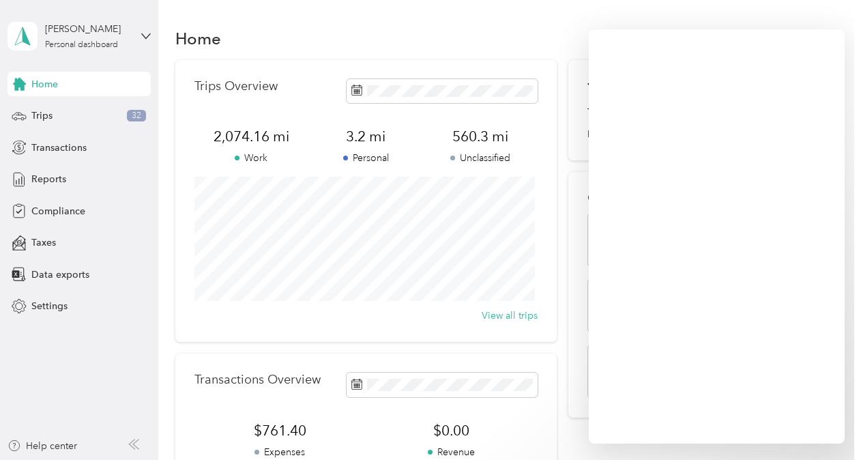
click at [530, 38] on div "Home" at bounding box center [506, 38] width 663 height 29
click at [832, 16] on div "Home Trips Overview 2,074.16 mi Work 3.2 mi Personal 560.3 mi Unclassified View…" at bounding box center [506, 340] width 696 height 681
click at [44, 210] on span "Compliance" at bounding box center [58, 211] width 54 height 14
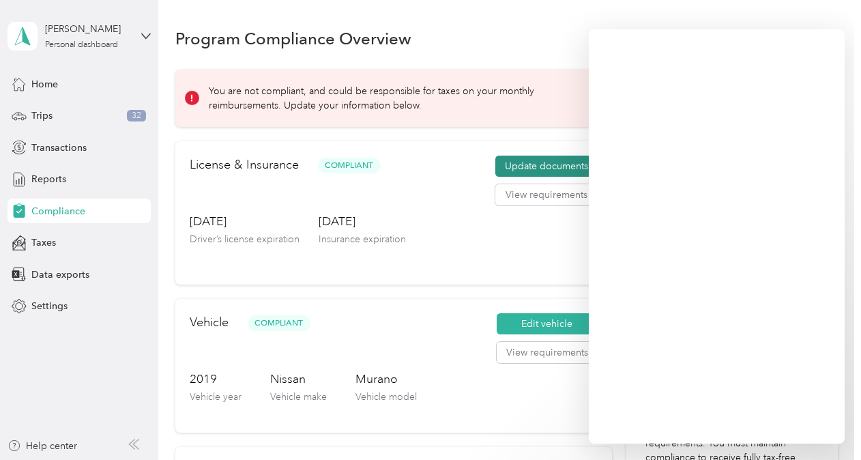
click at [538, 162] on button "Update documents" at bounding box center [547, 167] width 102 height 22
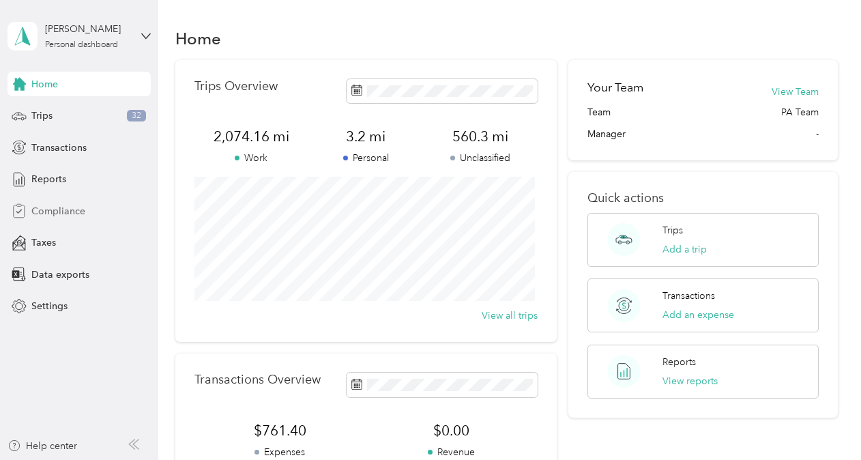
click at [71, 218] on span "Compliance" at bounding box center [58, 211] width 54 height 14
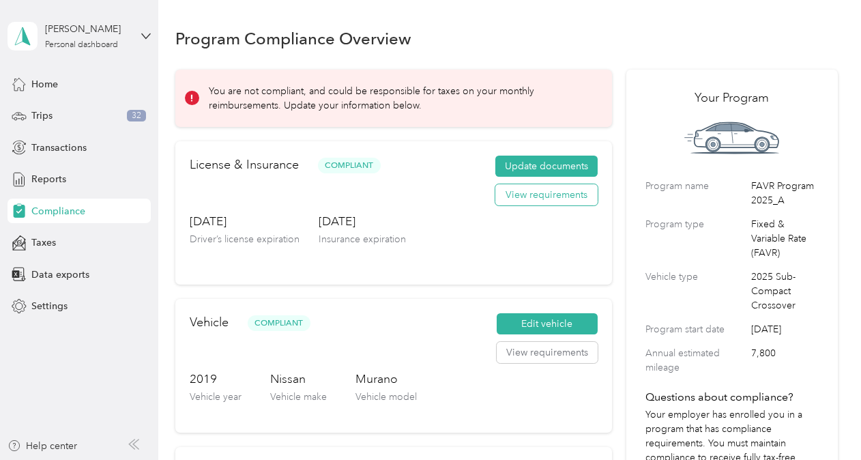
click at [530, 201] on button "View requirements" at bounding box center [547, 195] width 102 height 22
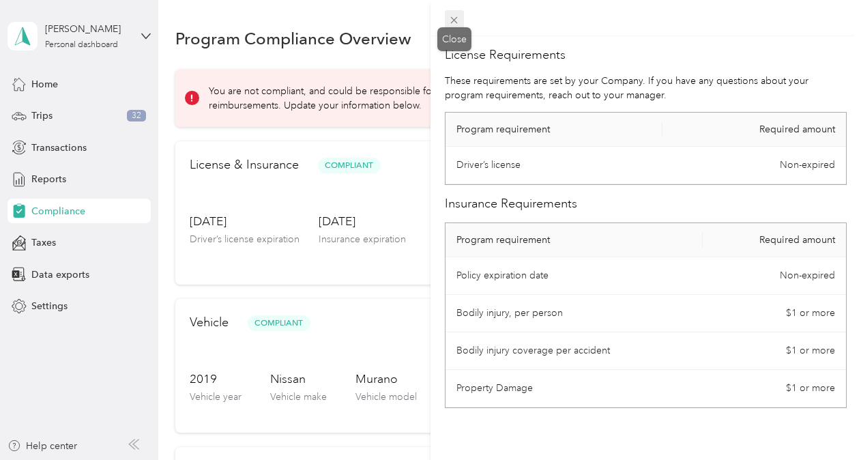
click at [460, 18] on span at bounding box center [454, 19] width 19 height 19
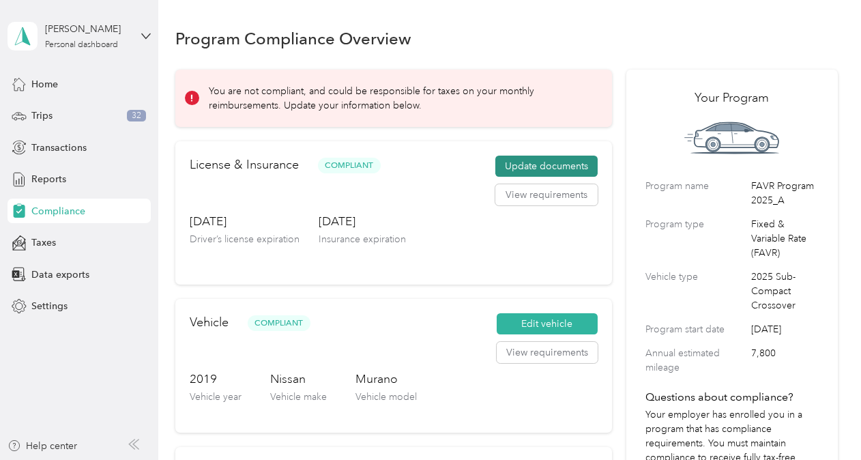
click at [541, 165] on button "Update documents" at bounding box center [547, 167] width 102 height 22
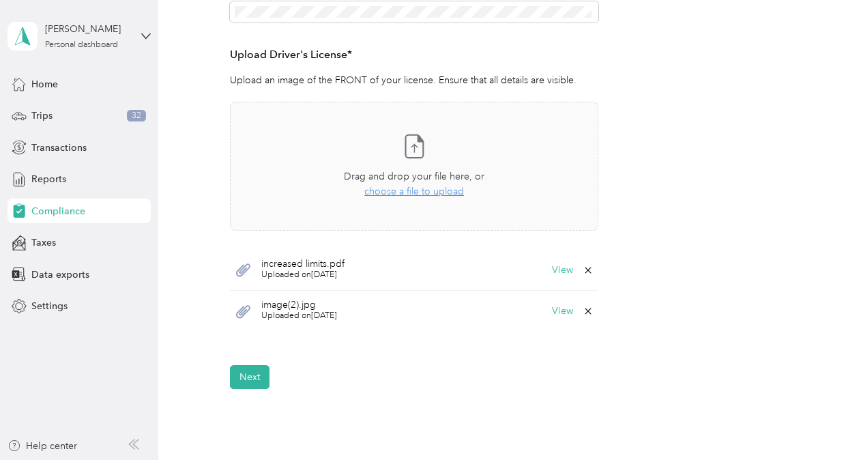
scroll to position [410, 0]
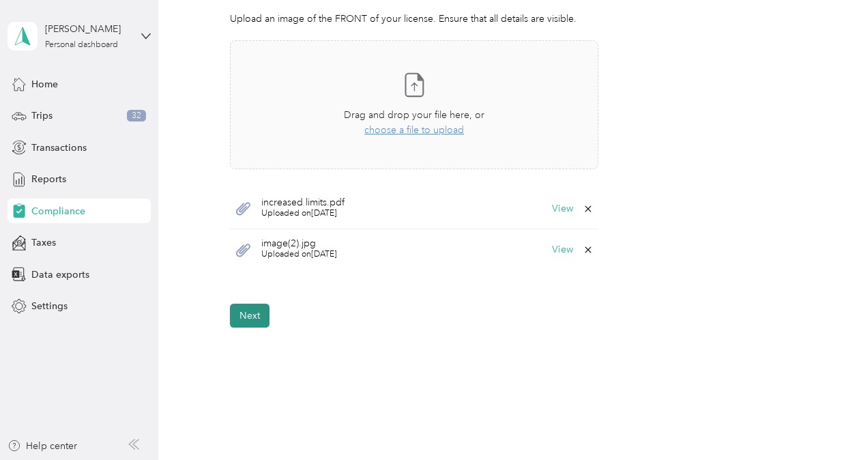
click at [248, 321] on button "Next" at bounding box center [250, 316] width 40 height 24
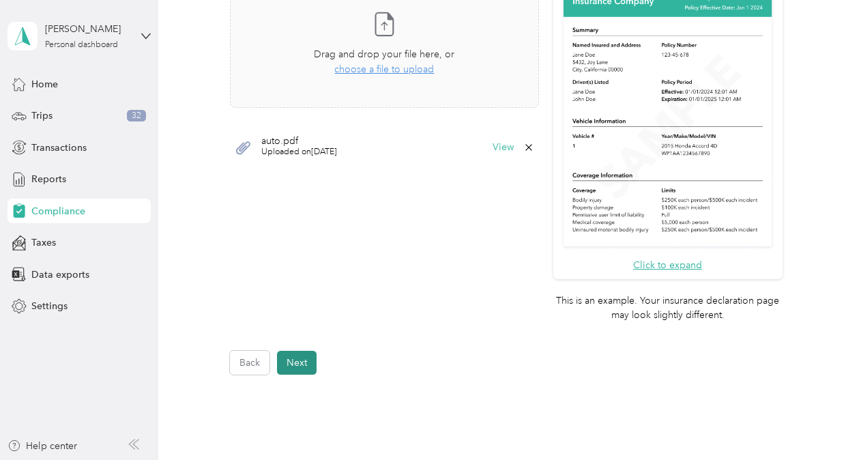
scroll to position [457, 0]
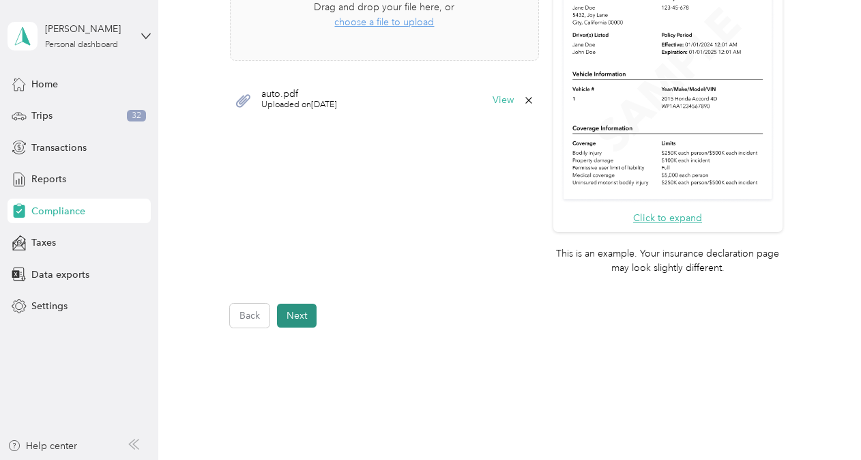
click at [296, 319] on button "Next" at bounding box center [297, 316] width 40 height 24
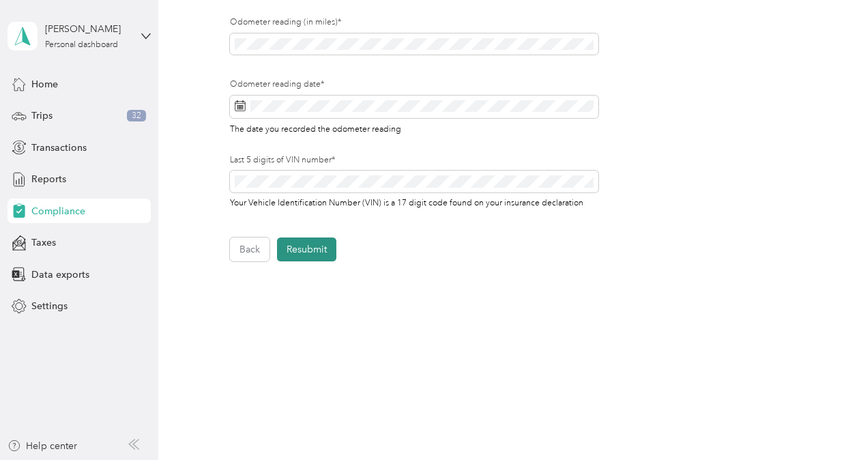
scroll to position [346, 0]
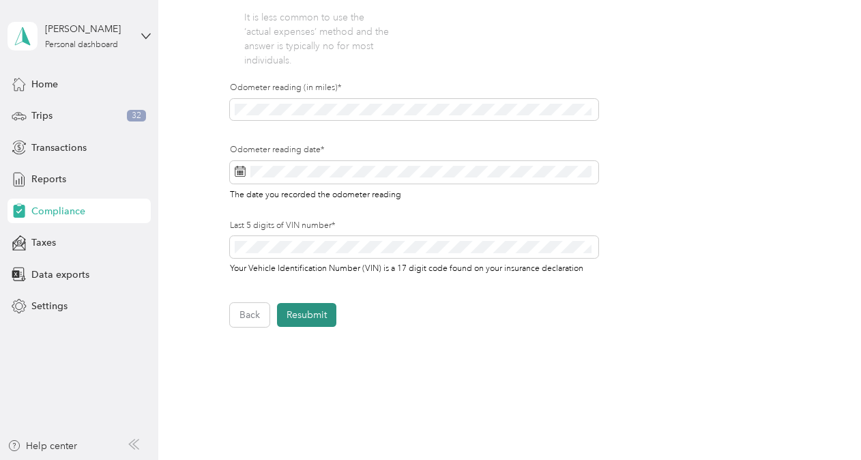
click at [307, 317] on button "Resubmit" at bounding box center [306, 315] width 59 height 24
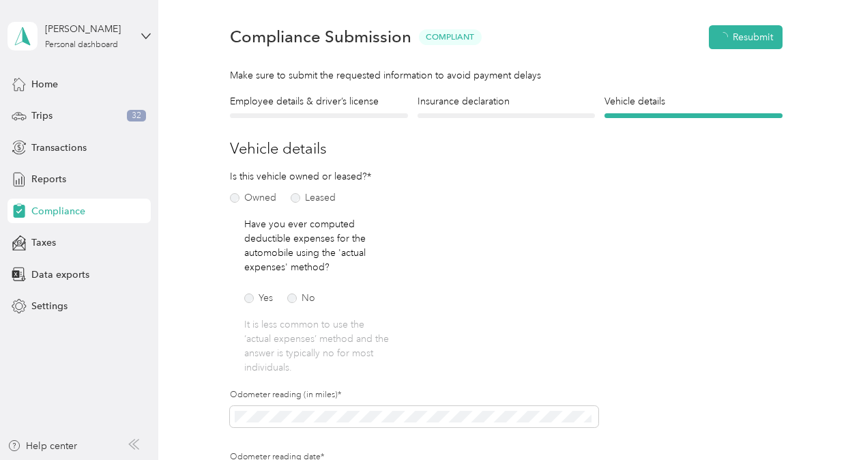
scroll to position [16, 0]
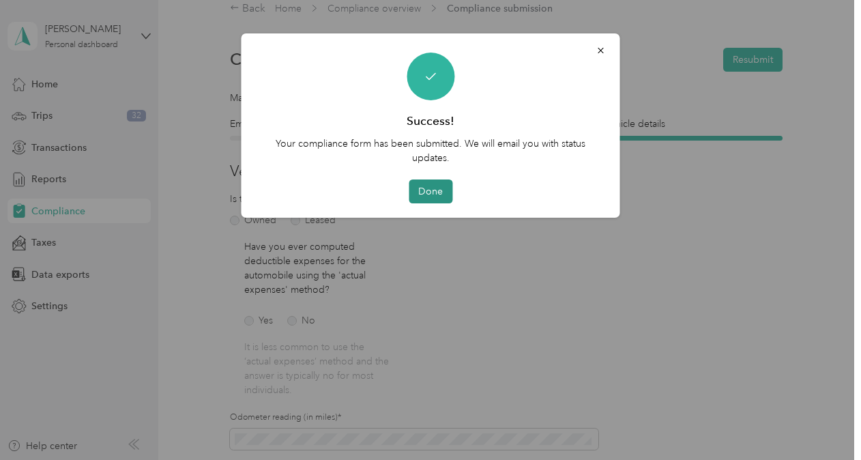
click at [423, 190] on button "Done" at bounding box center [431, 192] width 44 height 24
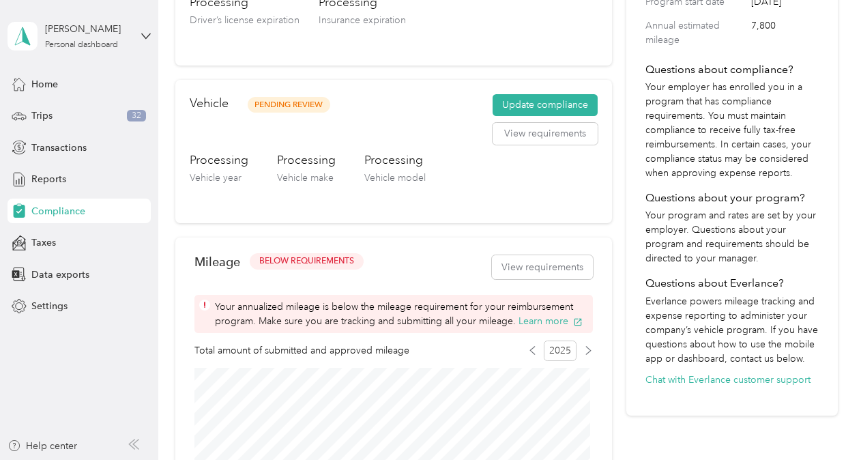
scroll to position [358, 0]
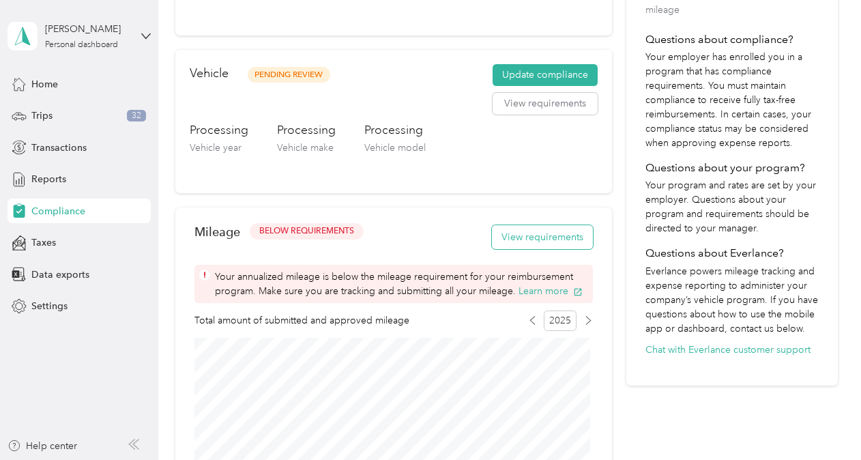
click at [517, 238] on button "View requirements" at bounding box center [542, 237] width 101 height 24
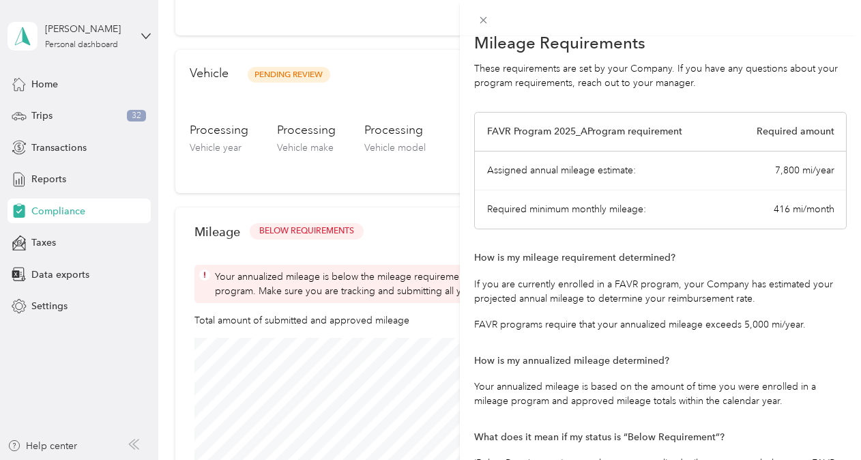
scroll to position [0, 0]
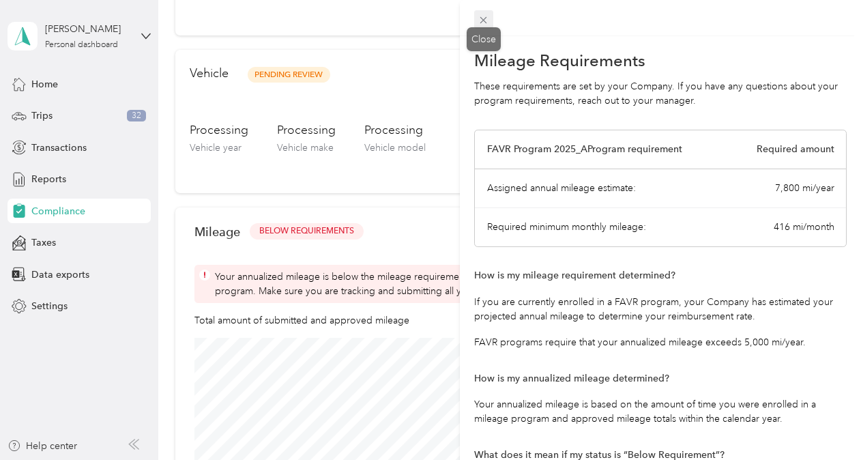
click at [479, 25] on icon at bounding box center [484, 20] width 12 height 12
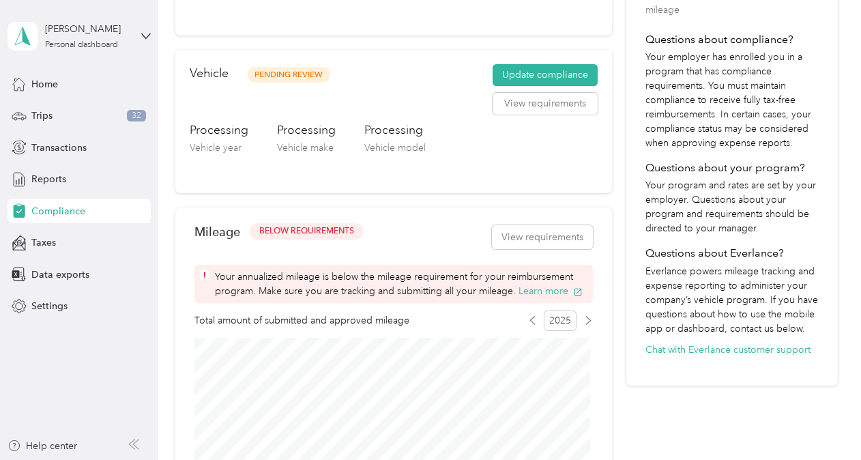
click at [645, 434] on div "Your Program Program name FAVR Program 2025_A Program type Fixed & Variable Rat…" at bounding box center [733, 199] width 212 height 975
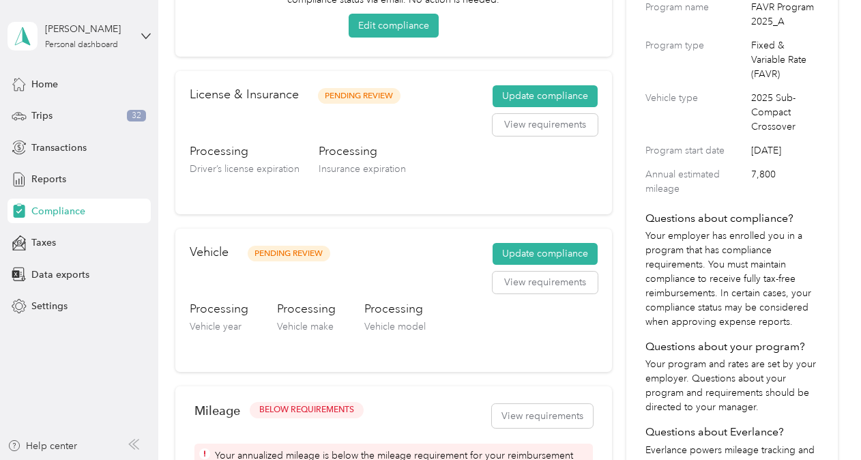
scroll to position [315, 0]
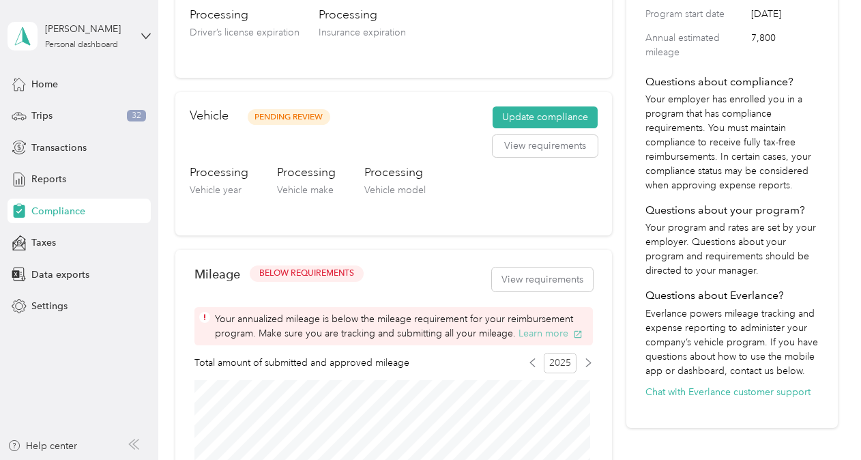
click at [551, 331] on button "Learn more" at bounding box center [551, 333] width 64 height 14
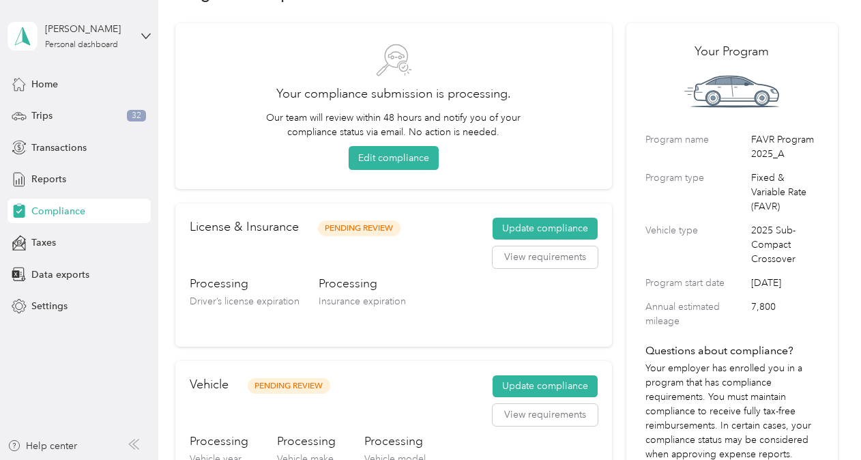
scroll to position [0, 0]
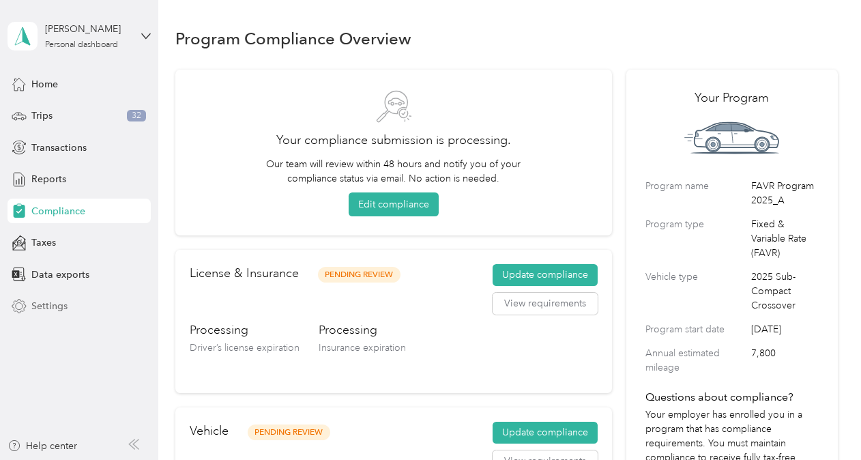
click at [44, 302] on span "Settings" at bounding box center [49, 306] width 36 height 14
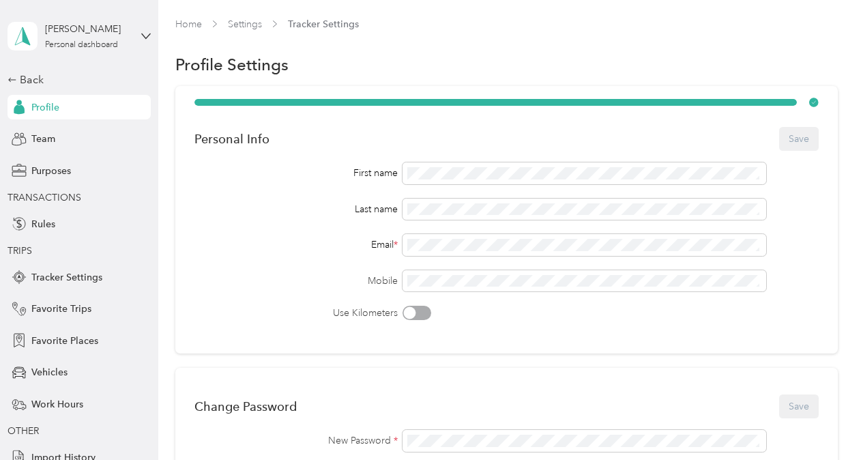
click at [52, 110] on span "Profile" at bounding box center [45, 107] width 28 height 14
click at [28, 76] on div "Back" at bounding box center [76, 80] width 137 height 16
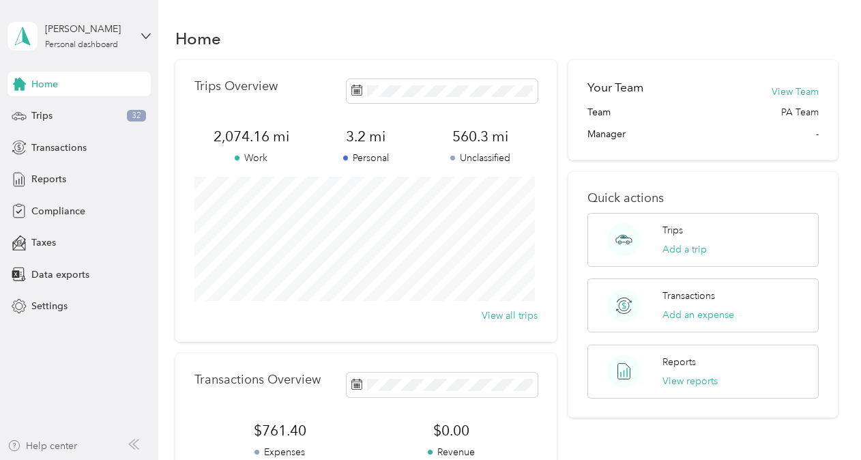
click at [46, 446] on div "Help center" at bounding box center [43, 446] width 70 height 14
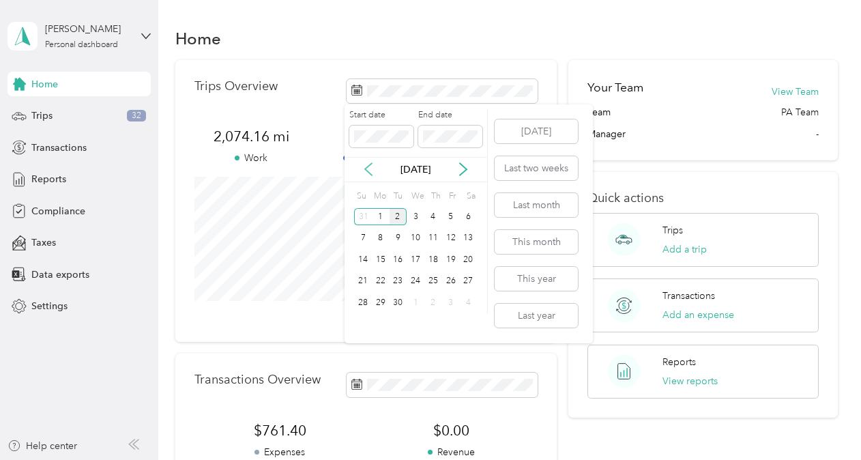
click at [366, 171] on icon at bounding box center [368, 170] width 7 height 12
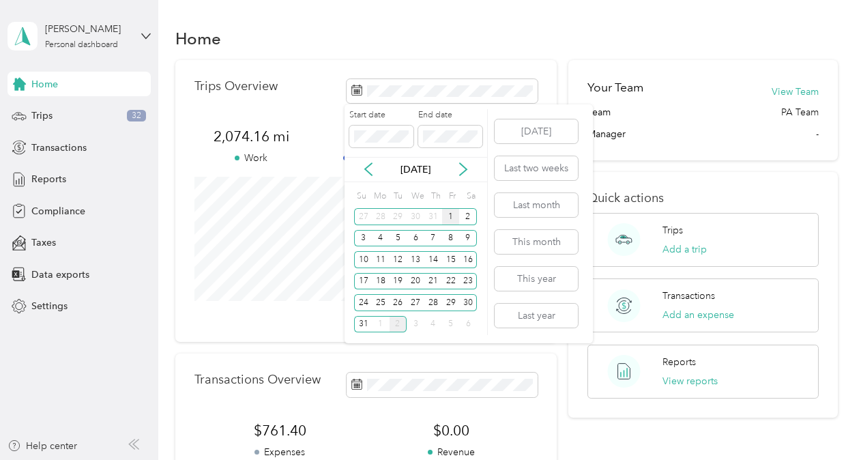
click at [448, 219] on div "1" at bounding box center [451, 216] width 18 height 17
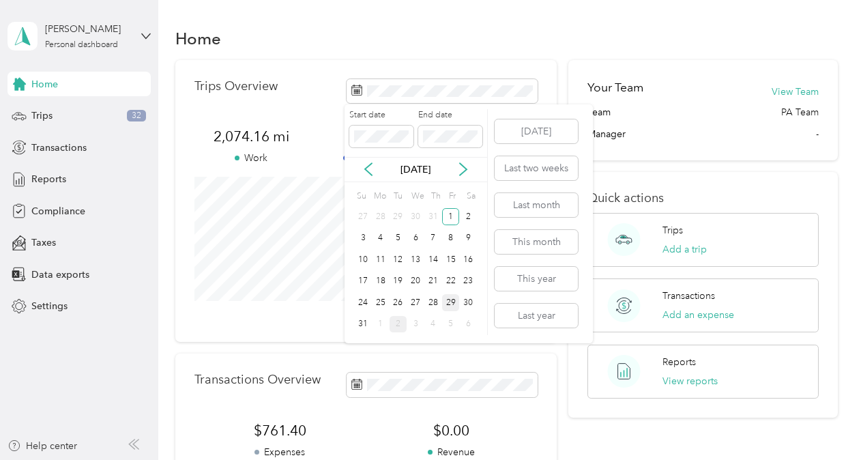
click at [449, 302] on div "29" at bounding box center [451, 302] width 18 height 17
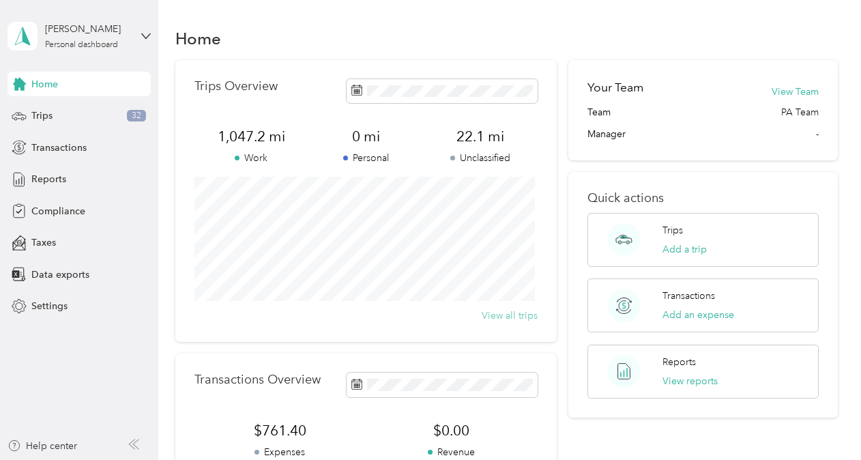
click at [515, 315] on button "View all trips" at bounding box center [510, 316] width 56 height 14
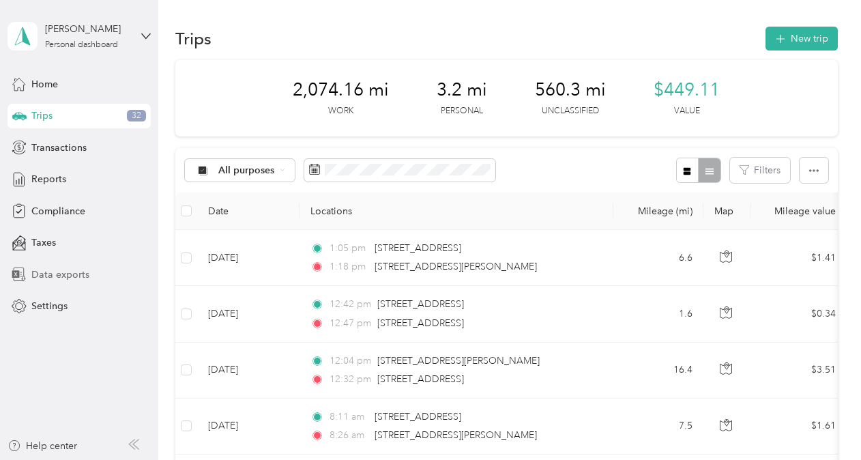
click at [79, 274] on span "Data exports" at bounding box center [60, 275] width 58 height 14
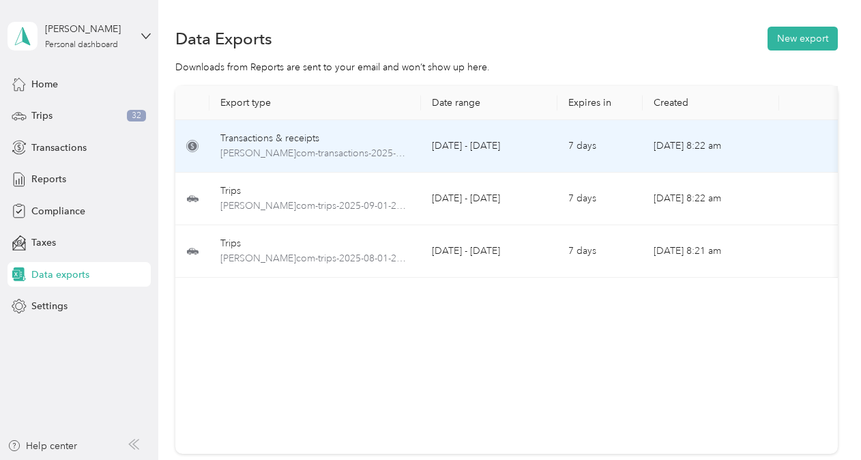
click at [268, 138] on div "Transactions & receipts" at bounding box center [315, 138] width 190 height 15
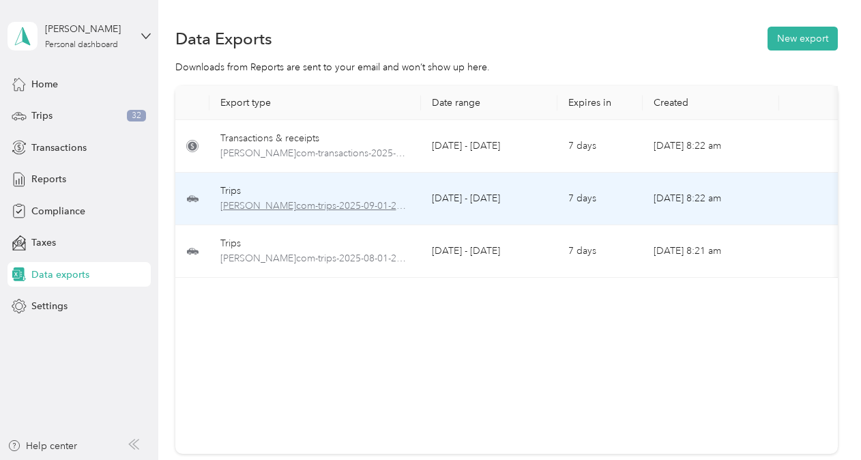
click at [261, 203] on span "[PERSON_NAME]com-trips-2025-09-01-2025-09-02.xlsx" at bounding box center [315, 206] width 190 height 15
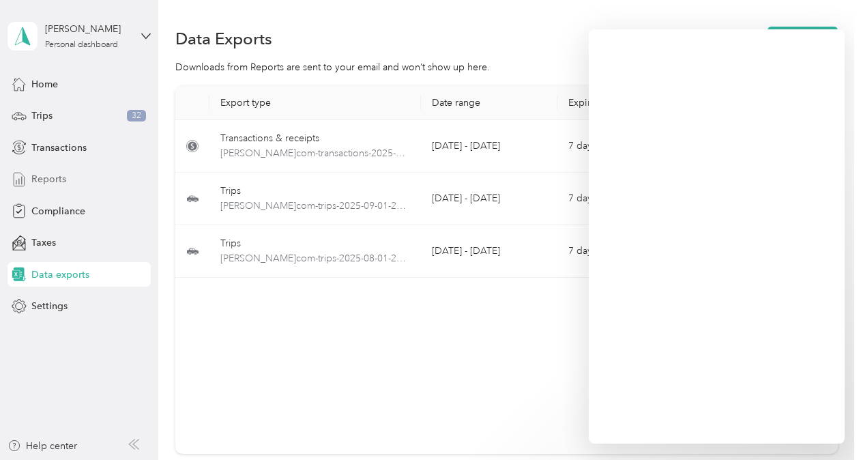
click at [44, 179] on span "Reports" at bounding box center [48, 179] width 35 height 14
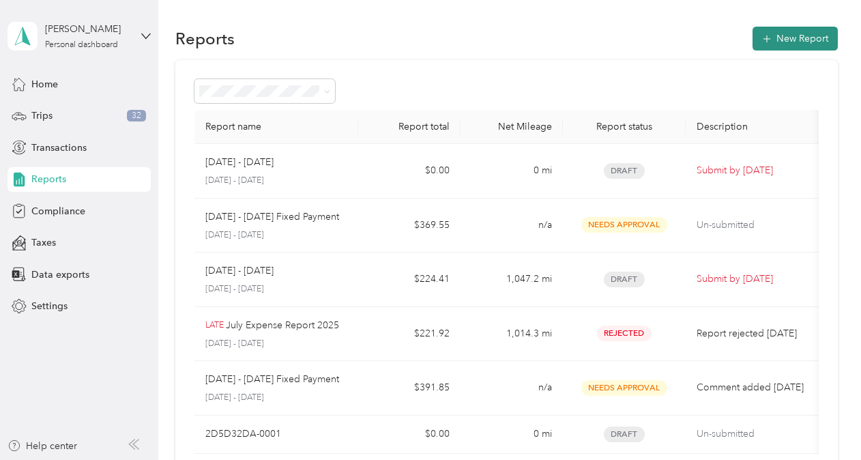
click at [773, 30] on button "New Report" at bounding box center [795, 39] width 85 height 24
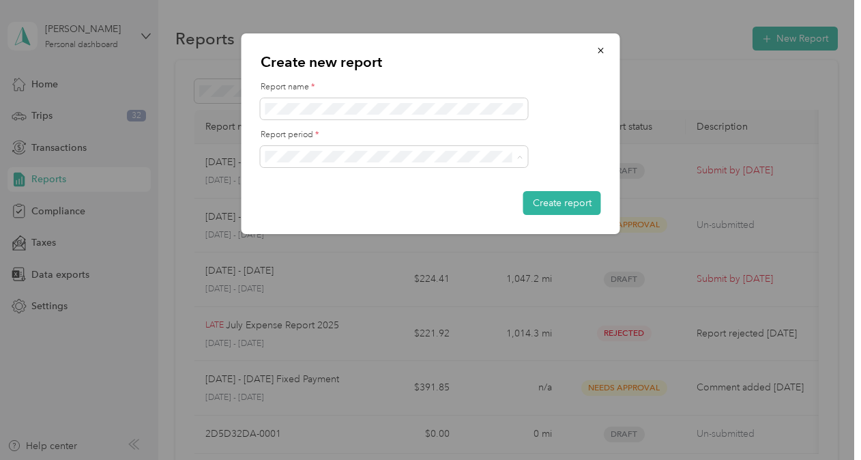
click at [318, 203] on span "[DATE] - [DATE]" at bounding box center [304, 205] width 68 height 12
click at [571, 209] on button "Create report" at bounding box center [563, 203] width 78 height 24
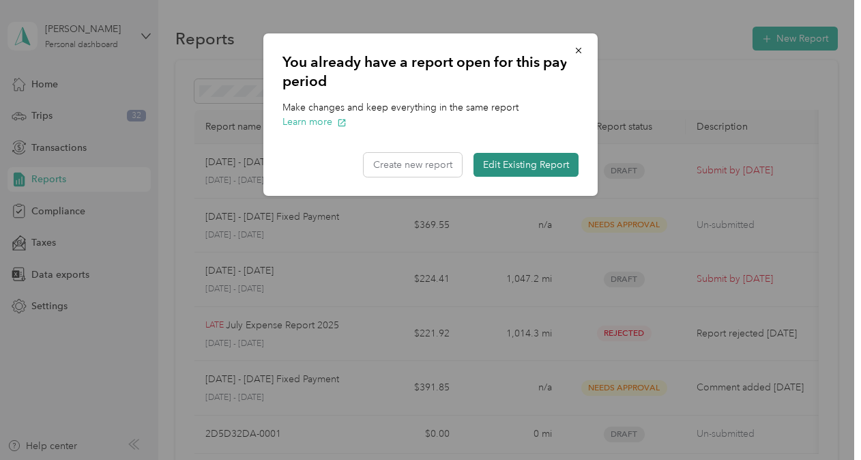
click at [517, 169] on button "Edit Existing Report" at bounding box center [526, 165] width 105 height 24
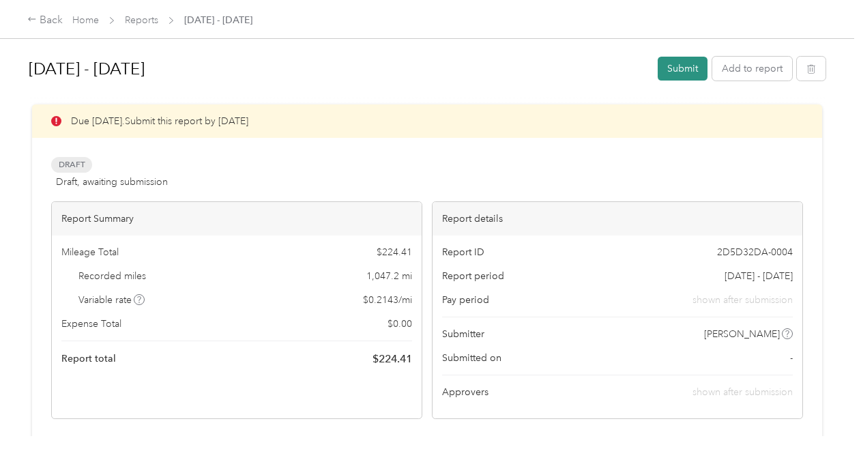
click at [676, 68] on button "Submit" at bounding box center [683, 69] width 50 height 24
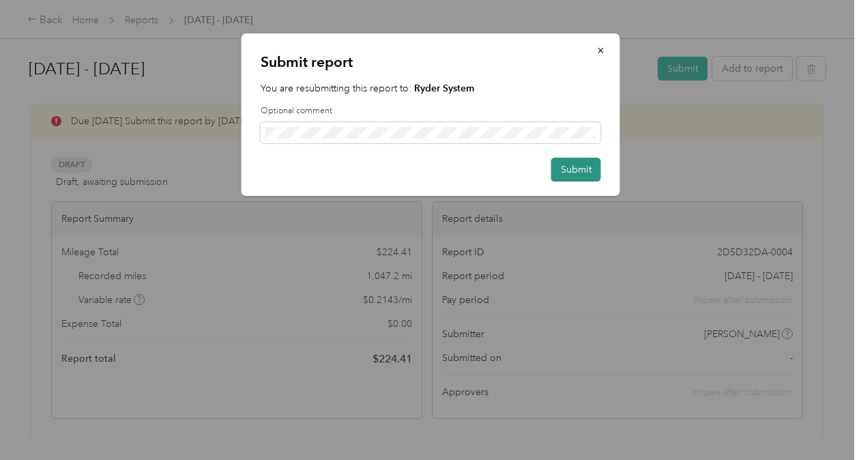
click at [592, 172] on button "Submit" at bounding box center [577, 170] width 50 height 24
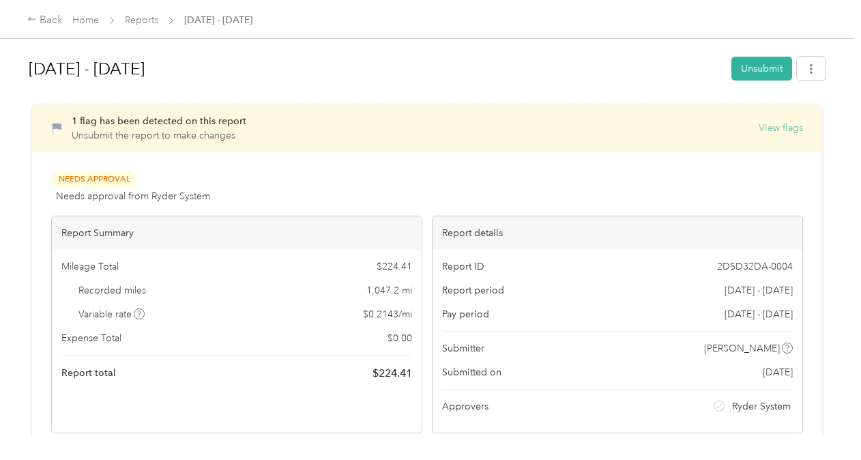
click at [771, 129] on button "View flags" at bounding box center [781, 128] width 44 height 14
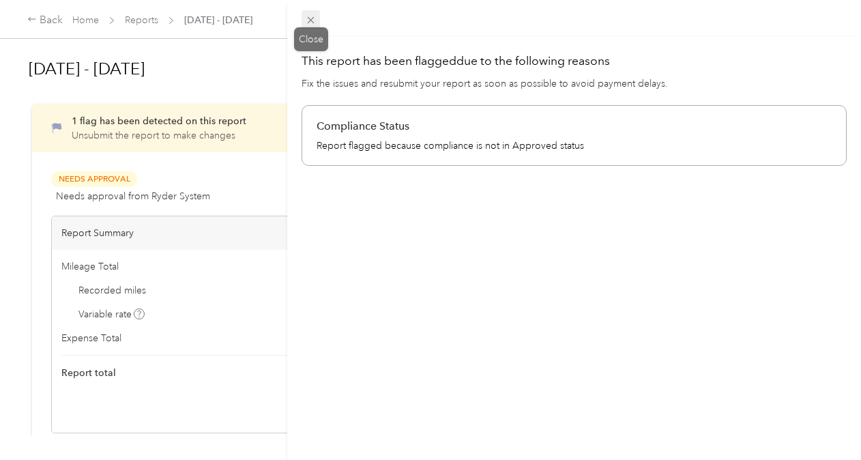
click at [310, 17] on icon at bounding box center [311, 20] width 12 height 12
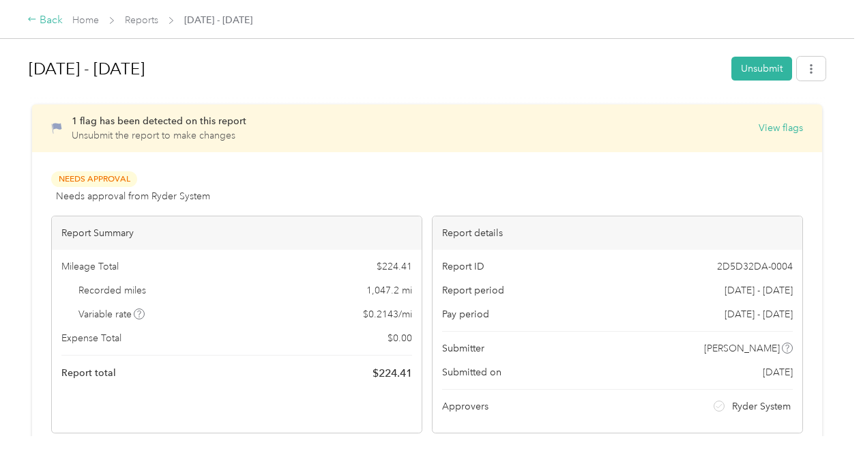
click at [52, 22] on div "Back" at bounding box center [44, 20] width 35 height 16
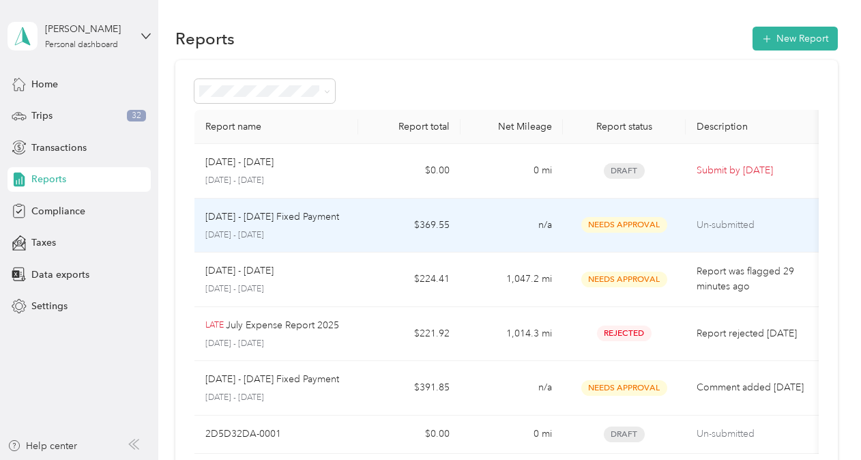
click at [602, 227] on span "Needs Approval" at bounding box center [625, 225] width 86 height 16
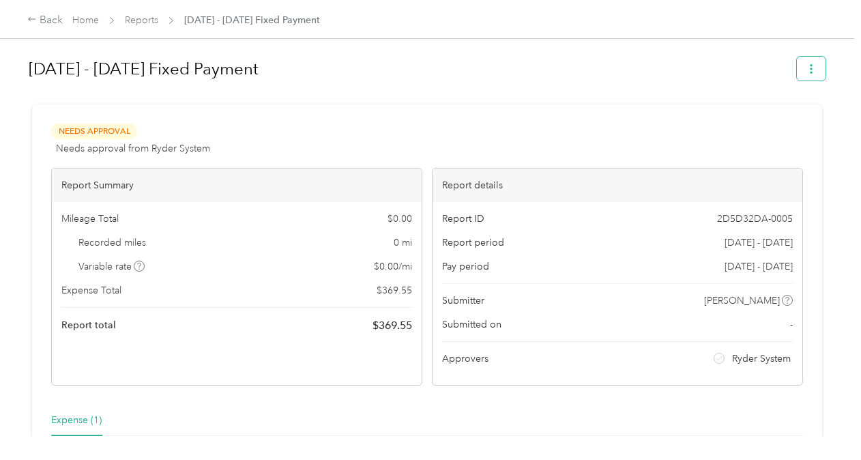
click at [807, 71] on icon "button" at bounding box center [812, 69] width 10 height 10
click at [718, 66] on h1 "[DATE] - [DATE] Fixed Payment" at bounding box center [408, 69] width 759 height 33
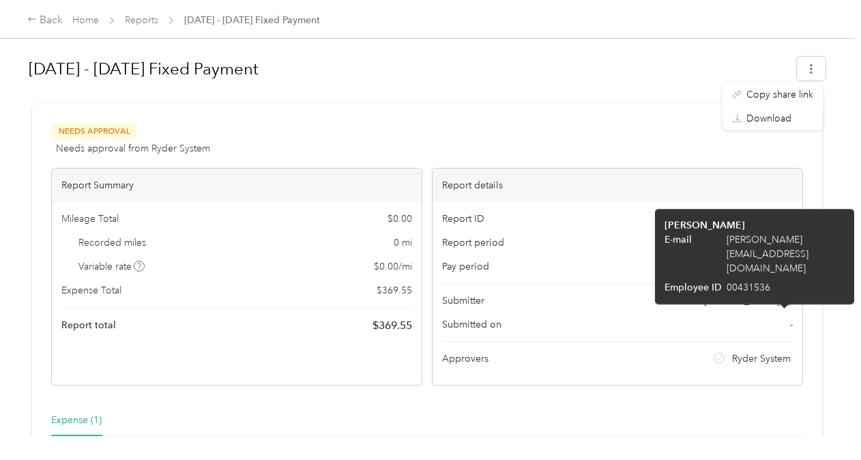
click at [784, 299] on icon at bounding box center [787, 300] width 7 height 7
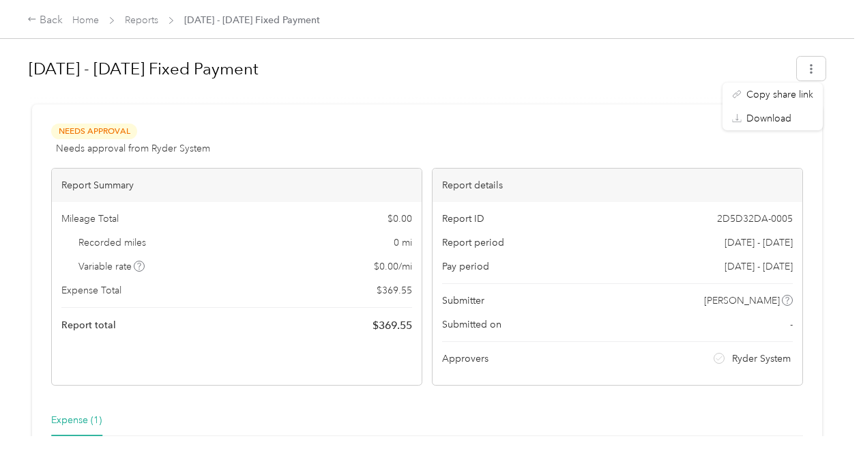
click at [629, 82] on h1 "[DATE] - [DATE] Fixed Payment" at bounding box center [408, 69] width 759 height 33
click at [141, 17] on link "Reports" at bounding box center [141, 20] width 33 height 12
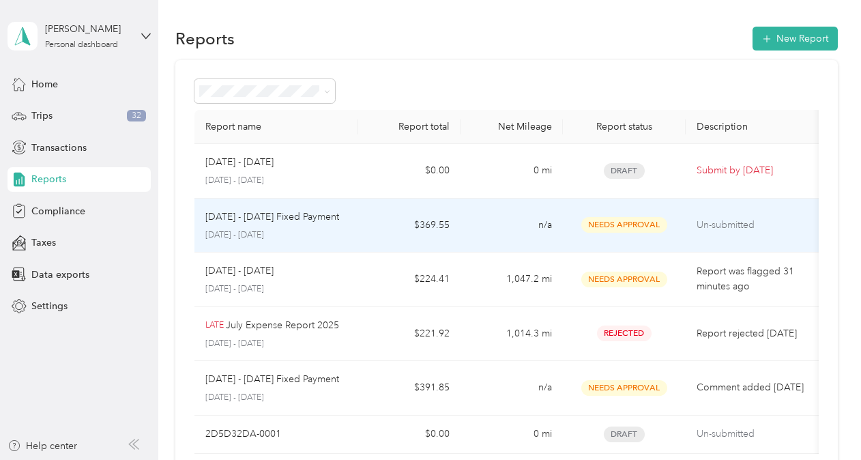
click at [729, 218] on p "Un-submitted" at bounding box center [754, 225] width 115 height 15
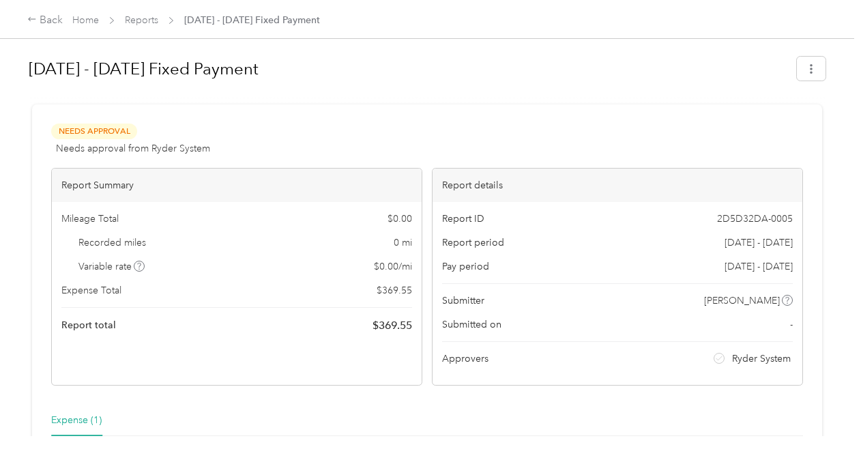
scroll to position [273, 0]
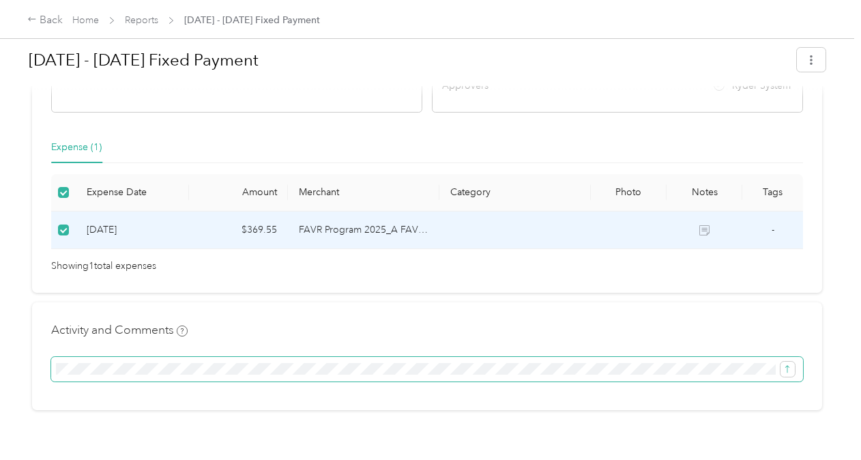
click at [781, 362] on button "submit" at bounding box center [788, 369] width 14 height 15
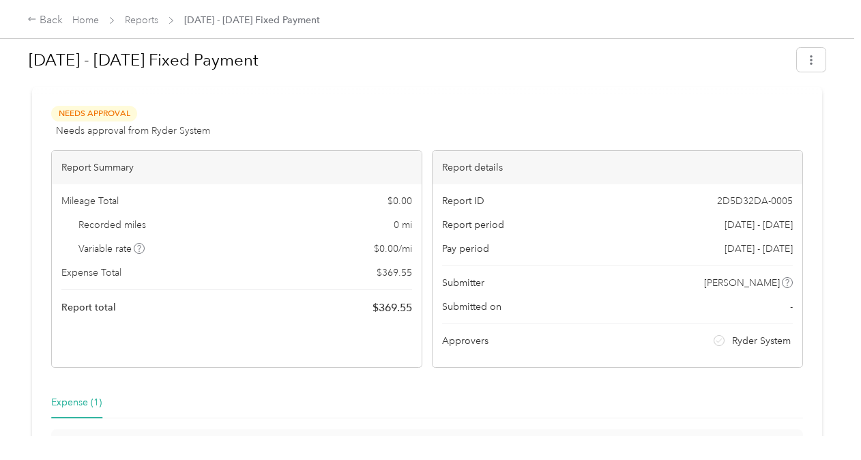
scroll to position [0, 0]
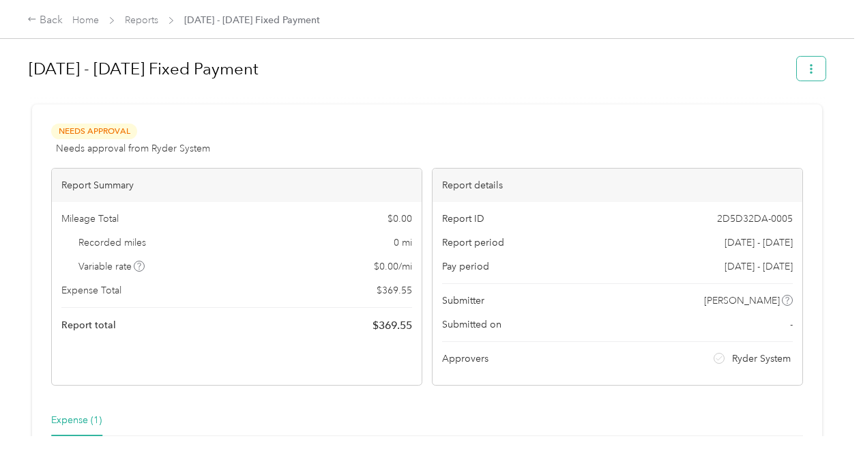
click at [803, 76] on button "button" at bounding box center [811, 69] width 29 height 24
click at [96, 23] on link "Home" at bounding box center [85, 20] width 27 height 12
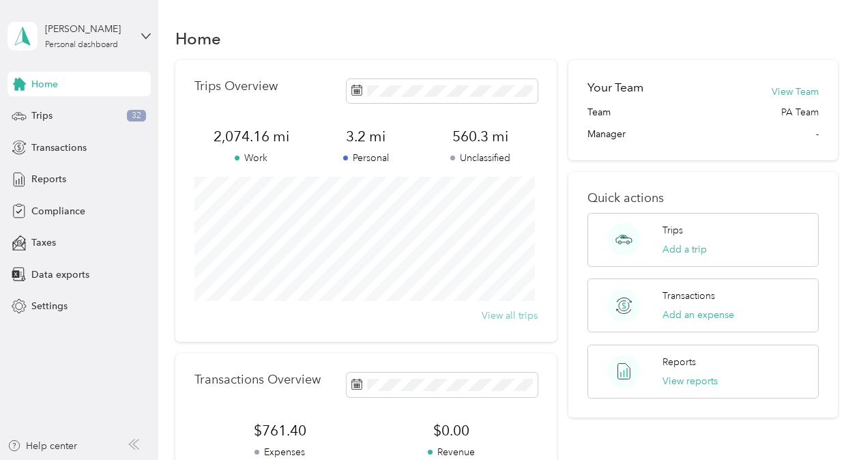
click at [519, 317] on button "View all trips" at bounding box center [510, 316] width 56 height 14
